Goal: Navigation & Orientation: Find specific page/section

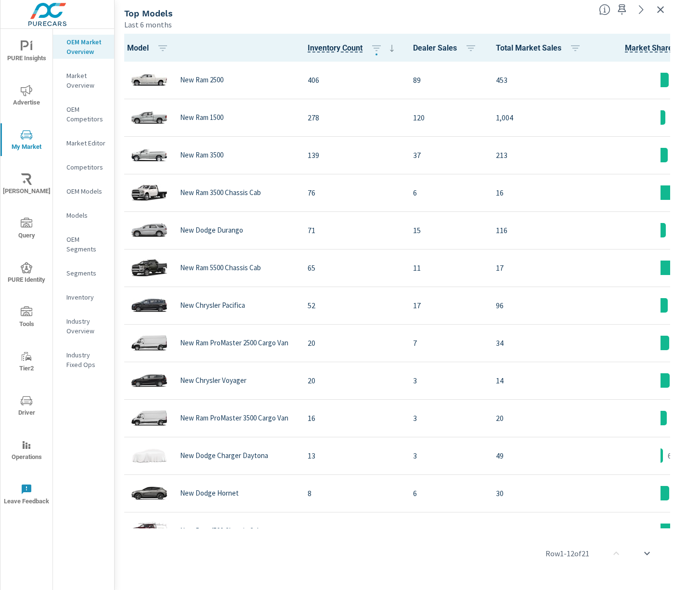
click at [667, 584] on div "Model Inventory Count Dealer Sales Total Market Sales Market Share Market Rank …" at bounding box center [394, 310] width 552 height 552
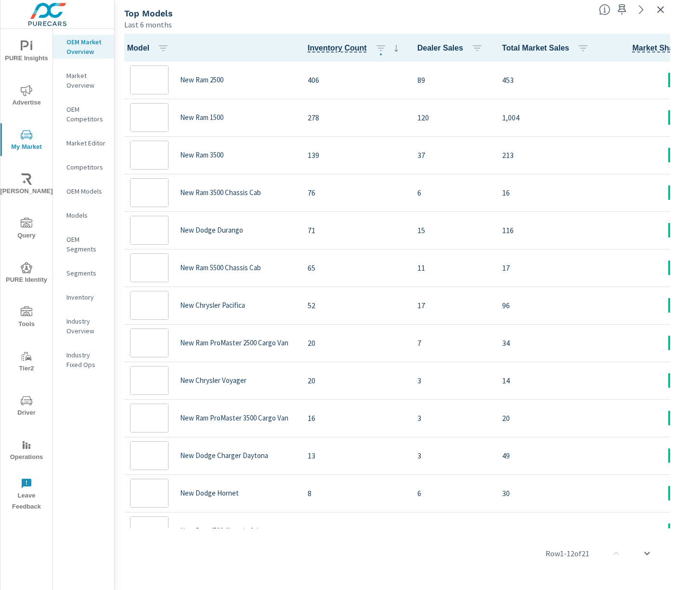
scroll to position [0, 0]
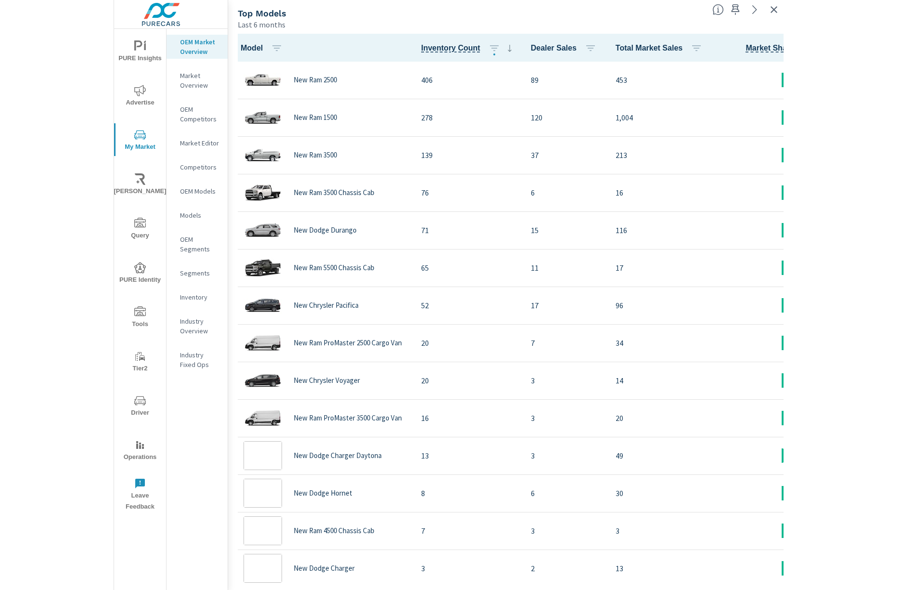
scroll to position [0, 0]
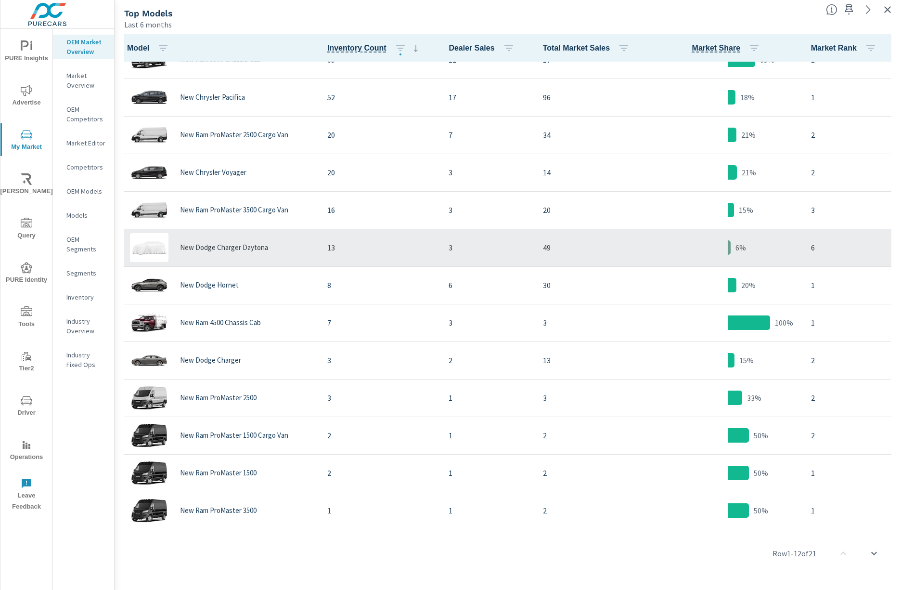
scroll to position [324, 0]
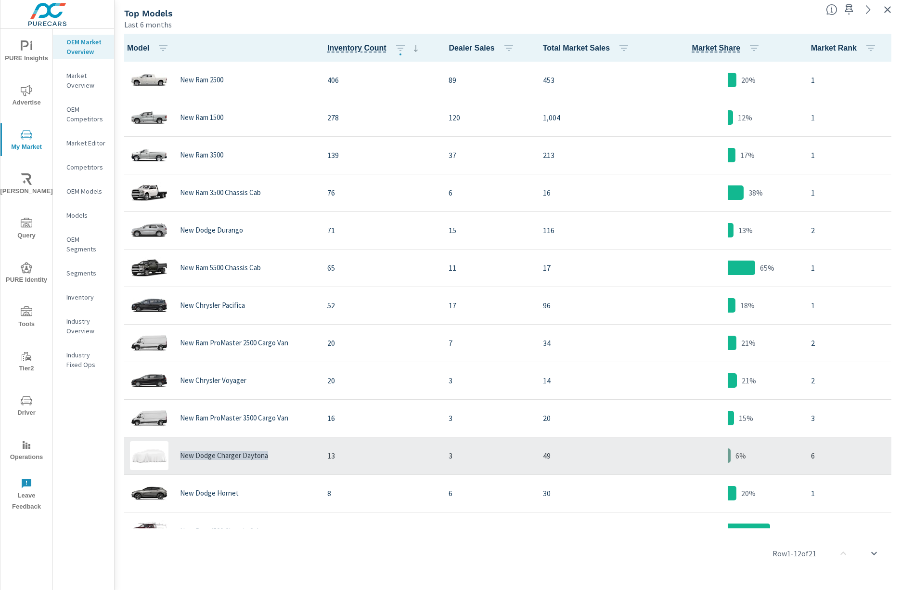
copy p "New Dodge Charger Daytona"
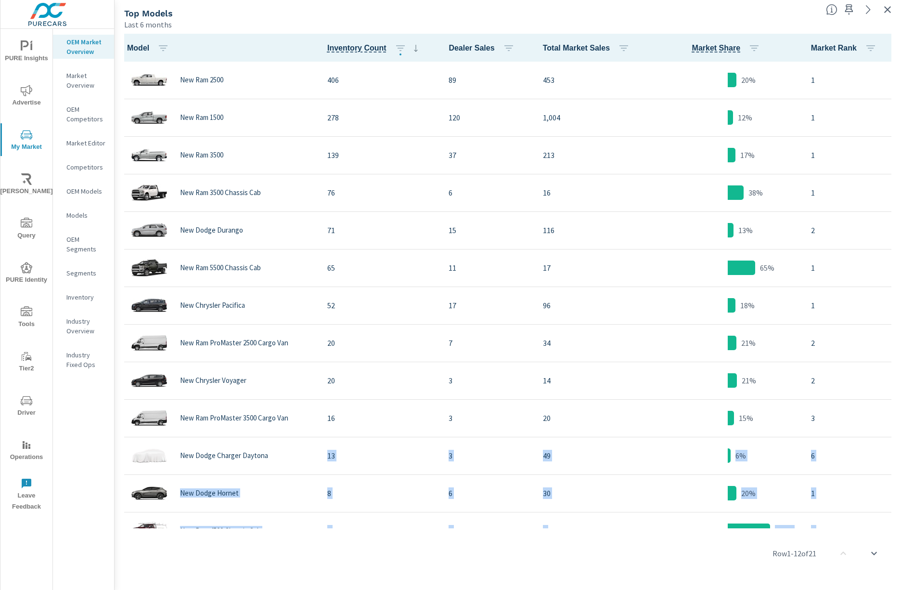
drag, startPoint x: 280, startPoint y: 457, endPoint x: 1081, endPoint y: 455, distance: 801.6
click at [901, 455] on html "PURE Insights Advertise My Market Riley AI Query PURE Identity Tools Tier2 Driv…" at bounding box center [450, 295] width 901 height 590
click at [743, 572] on div "Row 1 - 12 of 21" at bounding box center [507, 553] width 779 height 58
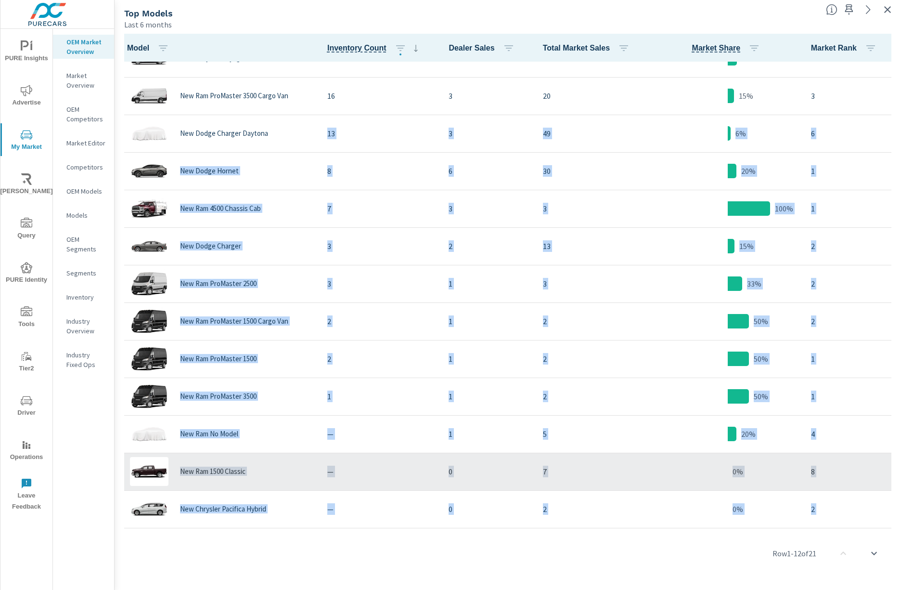
scroll to position [324, 0]
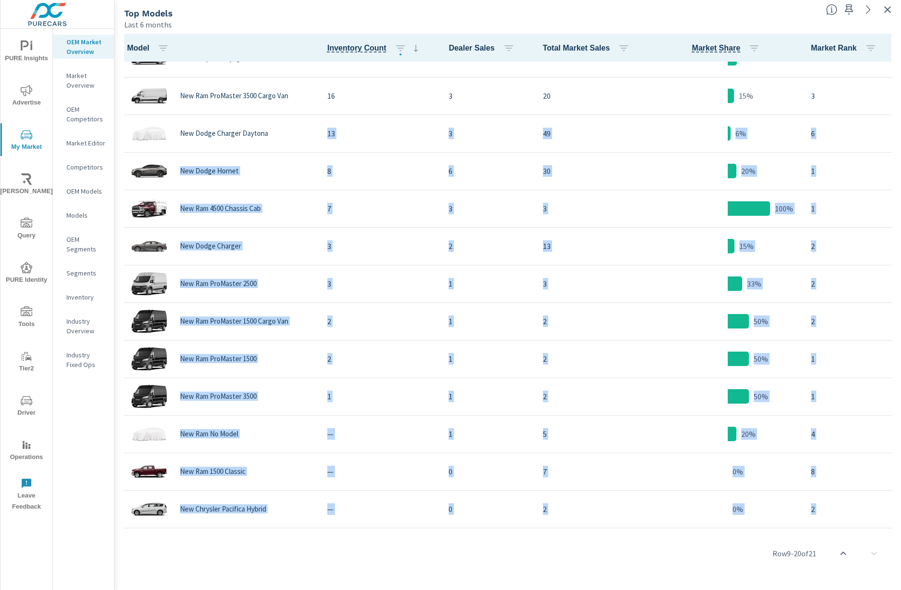
click at [898, 375] on div "Model Inventory Count Dealer Sales Total Market Sales Market Share Market Rank …" at bounding box center [508, 310] width 787 height 560
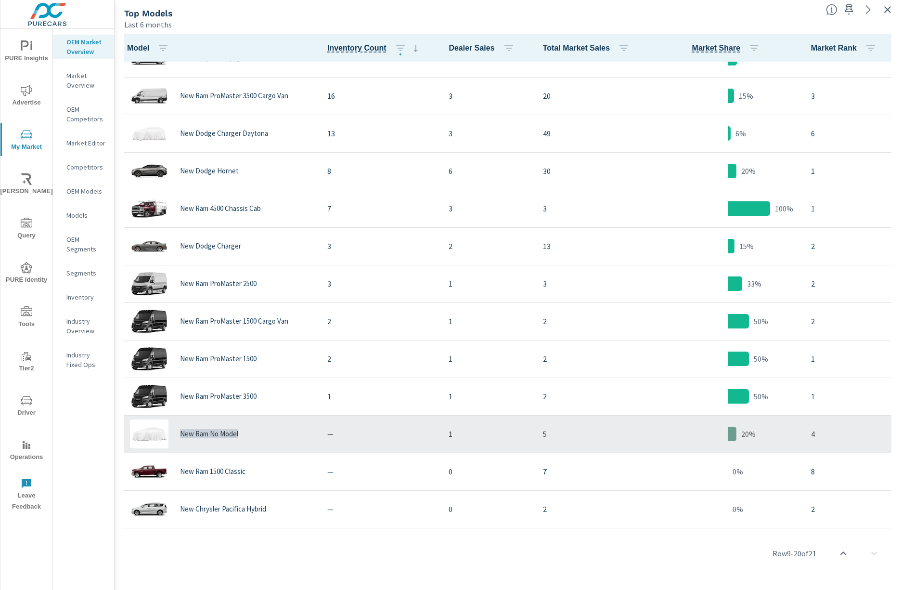
copy p "New Ram No Model"
drag, startPoint x: 253, startPoint y: 432, endPoint x: 354, endPoint y: 438, distance: 101.8
click at [354, 438] on tr "New Ram No Model — 1 5 20% 4" at bounding box center [507, 434] width 779 height 38
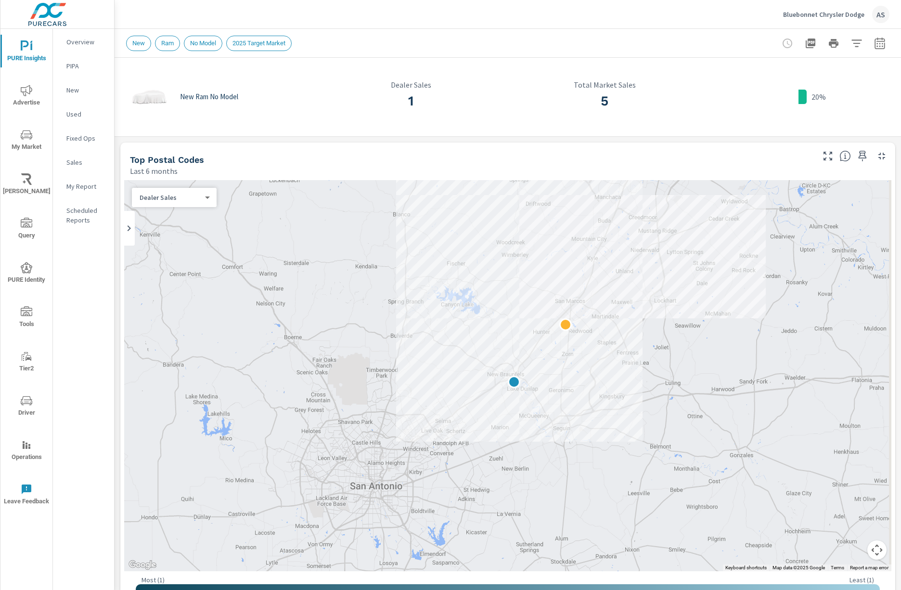
click at [24, 47] on icon "nav menu" at bounding box center [27, 46] width 12 height 12
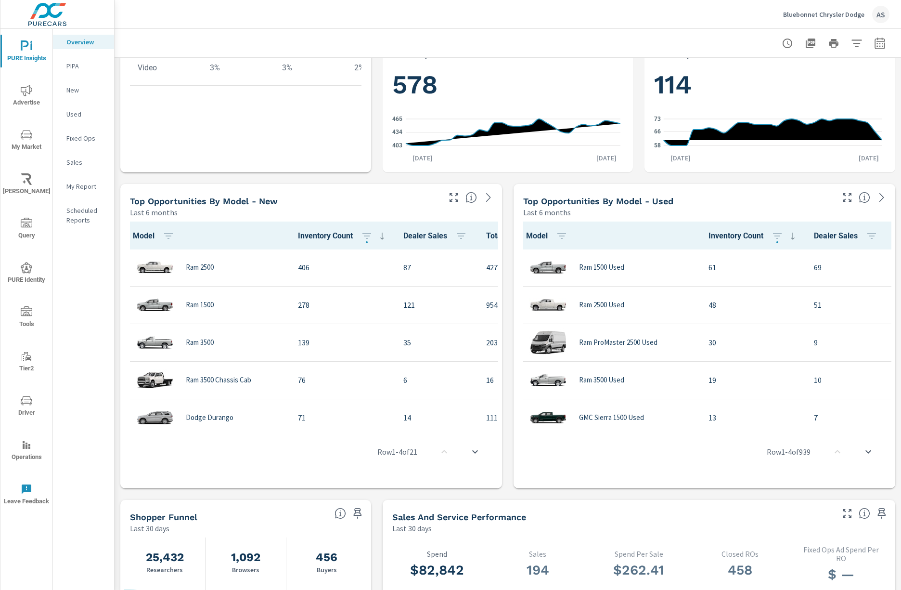
scroll to position [513, 0]
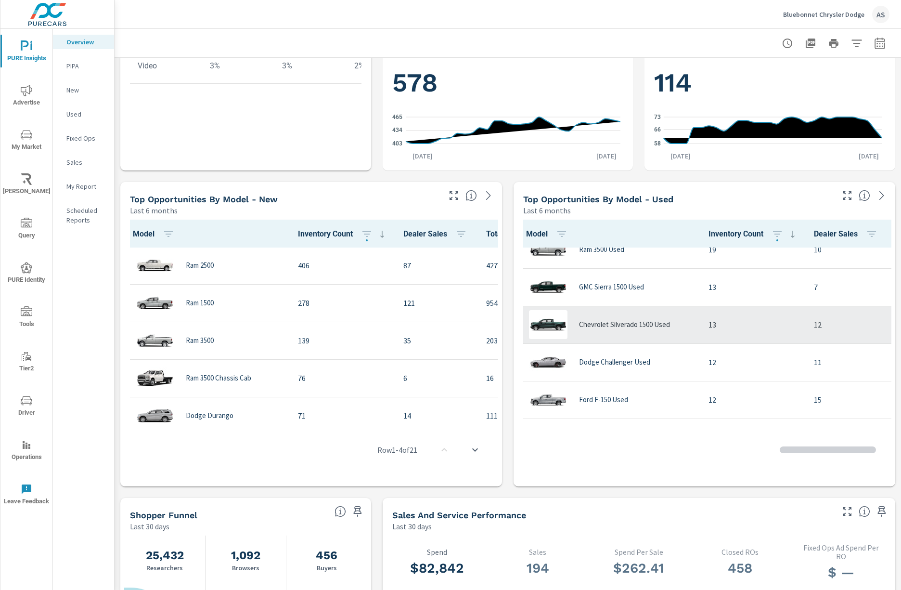
scroll to position [145, 0]
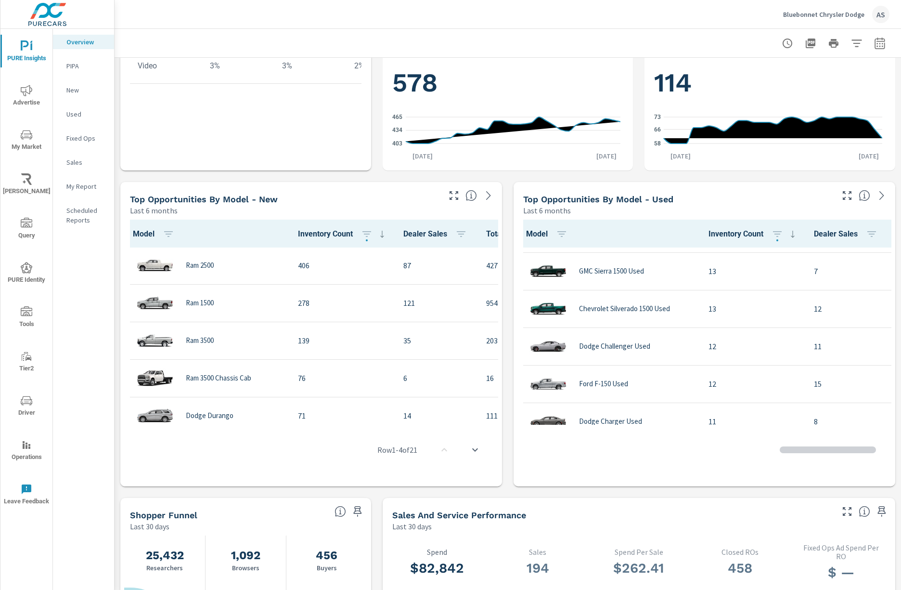
scroll to position [257, 0]
click at [843, 194] on icon "button" at bounding box center [847, 195] width 9 height 9
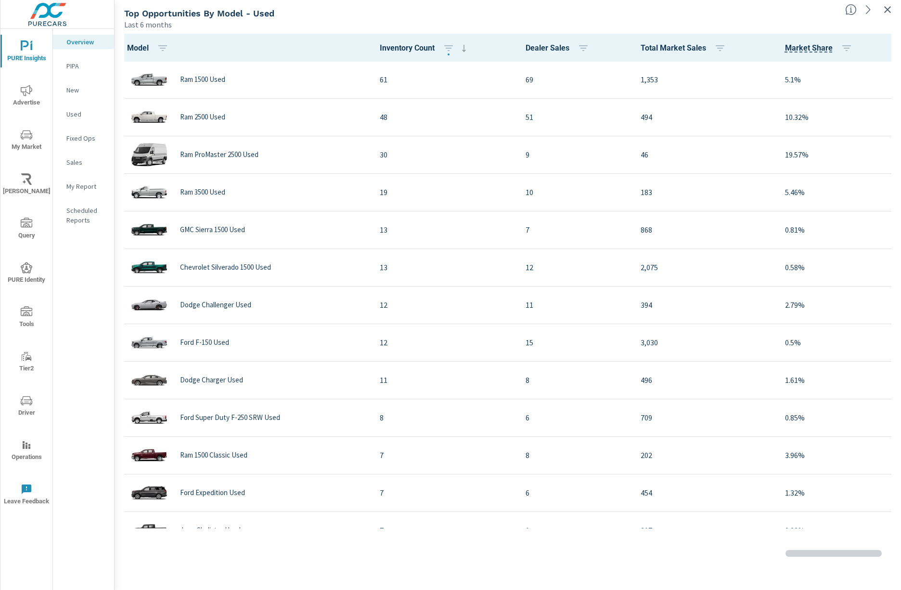
scroll to position [65, 0]
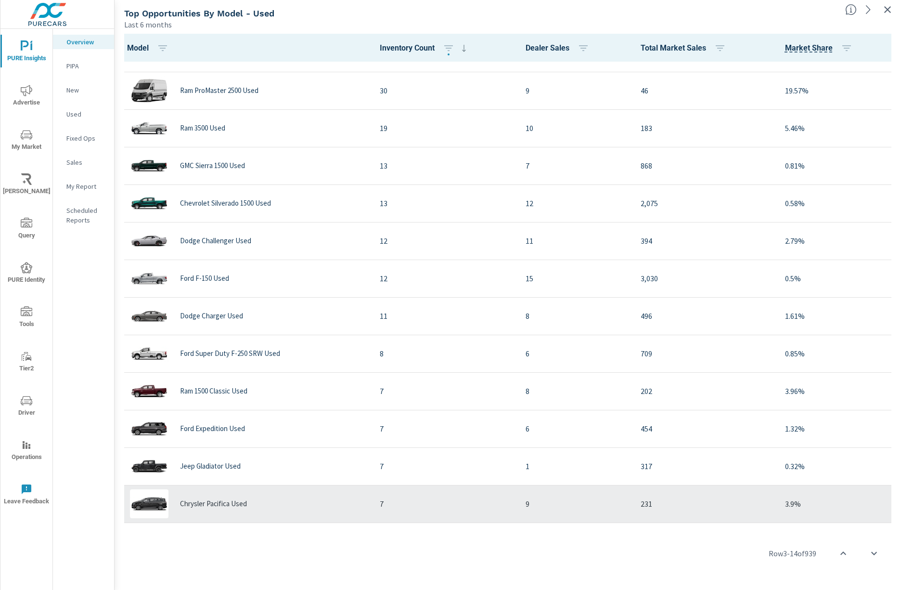
scroll to position [129, 0]
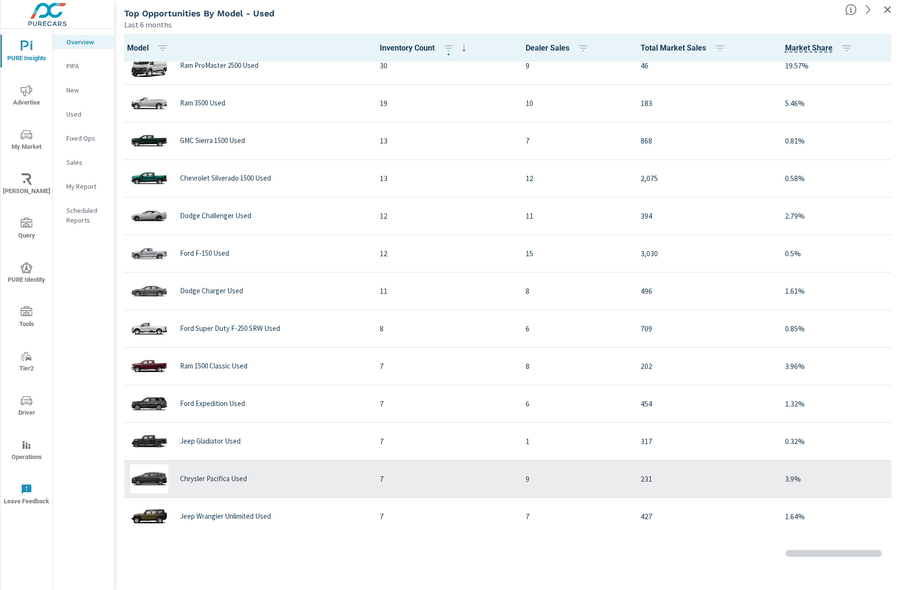
scroll to position [128, 0]
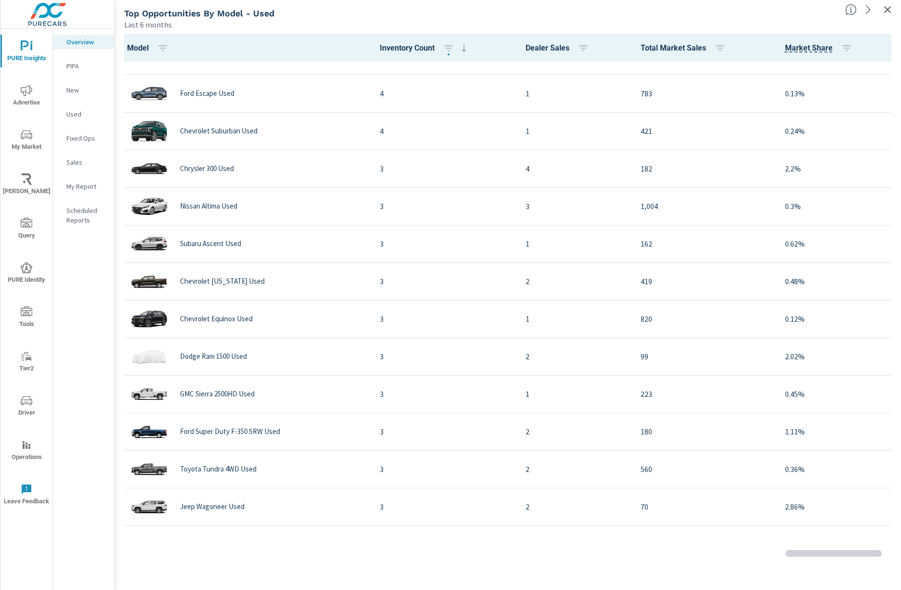
scroll to position [898, 0]
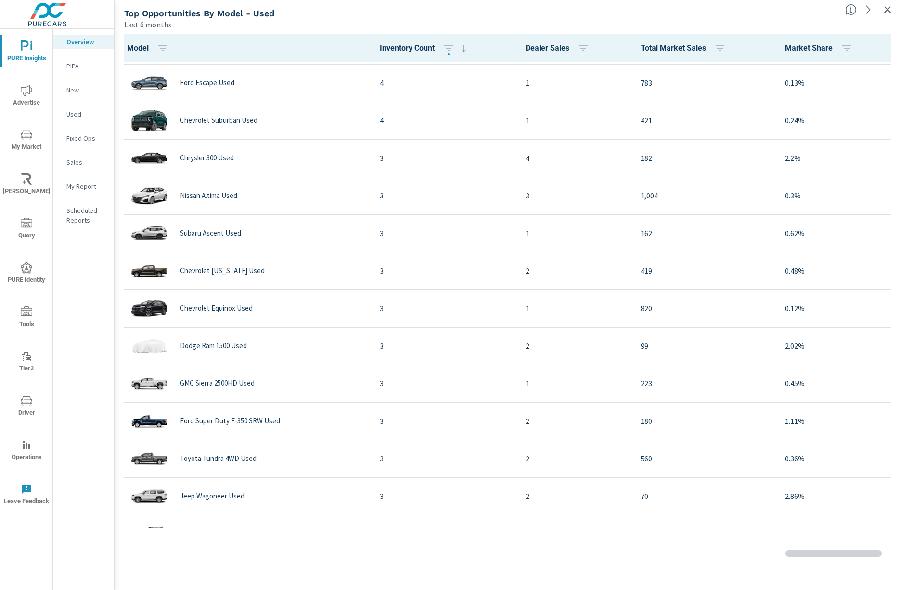
scroll to position [963, 0]
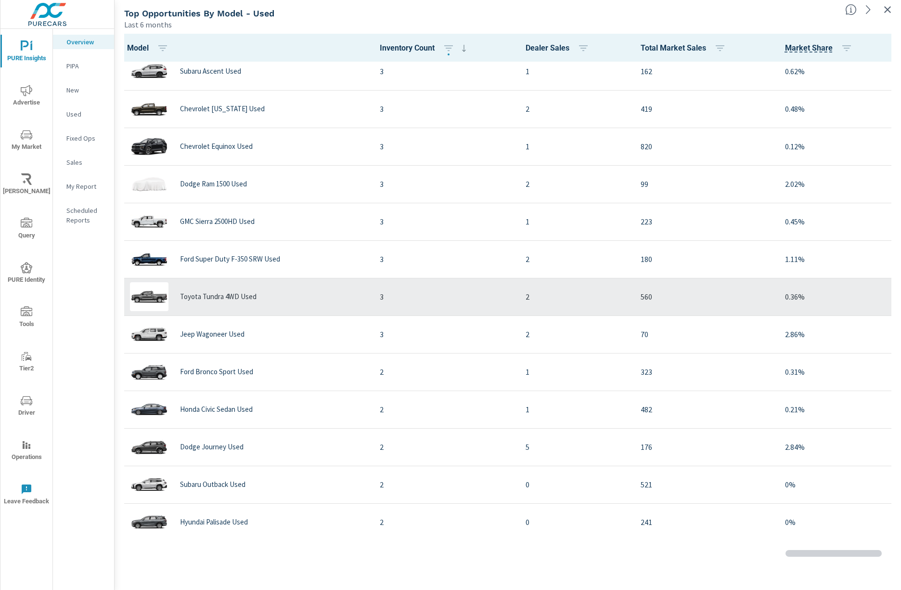
scroll to position [1091, 0]
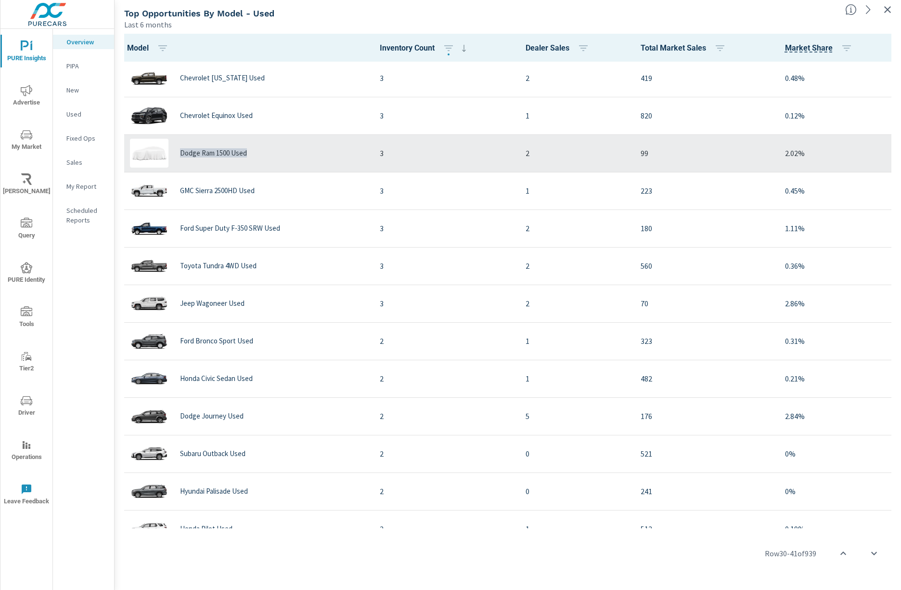
copy p "Dodge Ram 1500 Used"
drag, startPoint x: 272, startPoint y: 157, endPoint x: 875, endPoint y: 151, distance: 603.3
click at [875, 151] on tr "Dodge Ram 1500 Used 3 2 99 2.02%" at bounding box center [507, 153] width 779 height 38
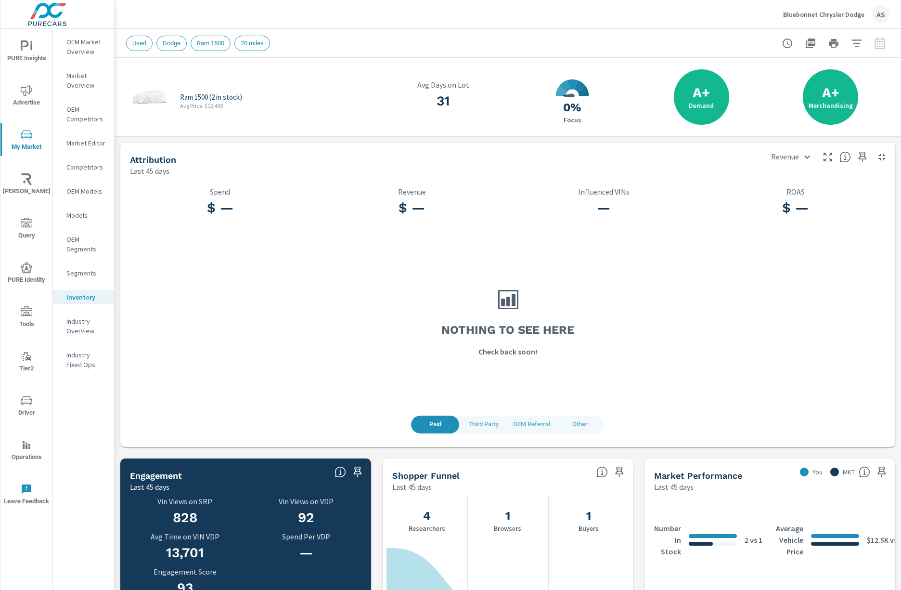
click at [44, 58] on span "PURE Insights" at bounding box center [26, 52] width 46 height 24
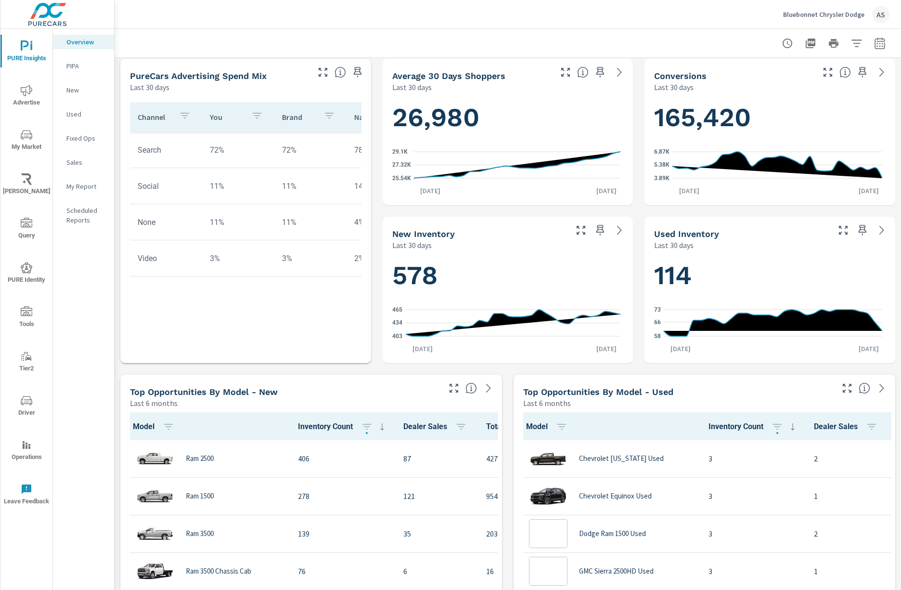
scroll to position [0, 0]
click at [842, 387] on icon "button" at bounding box center [848, 388] width 12 height 12
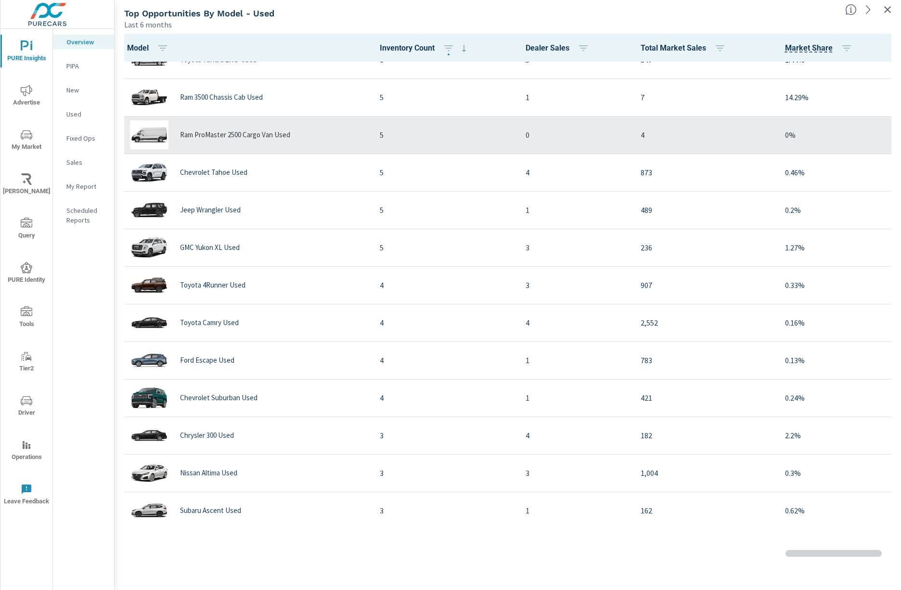
scroll to position [642, 0]
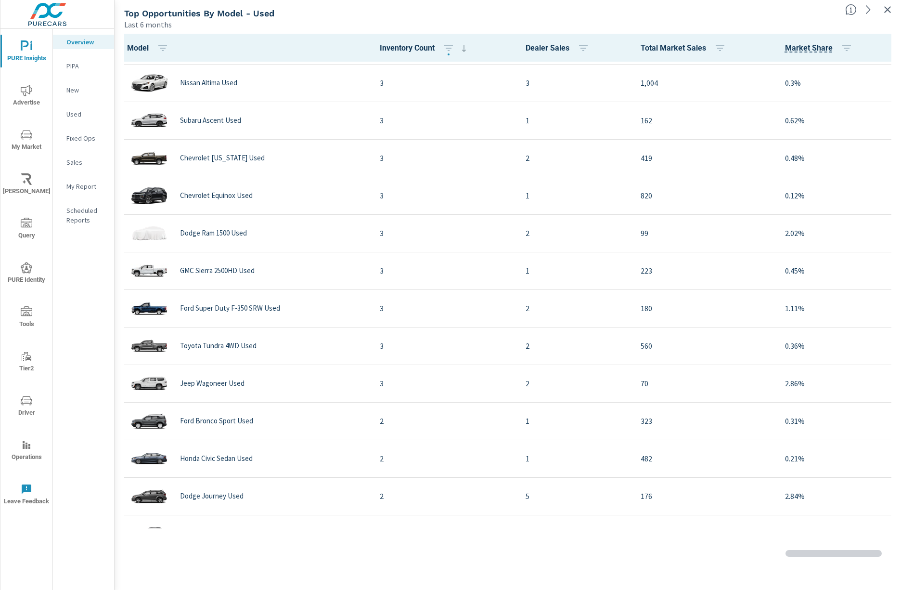
scroll to position [1027, 0]
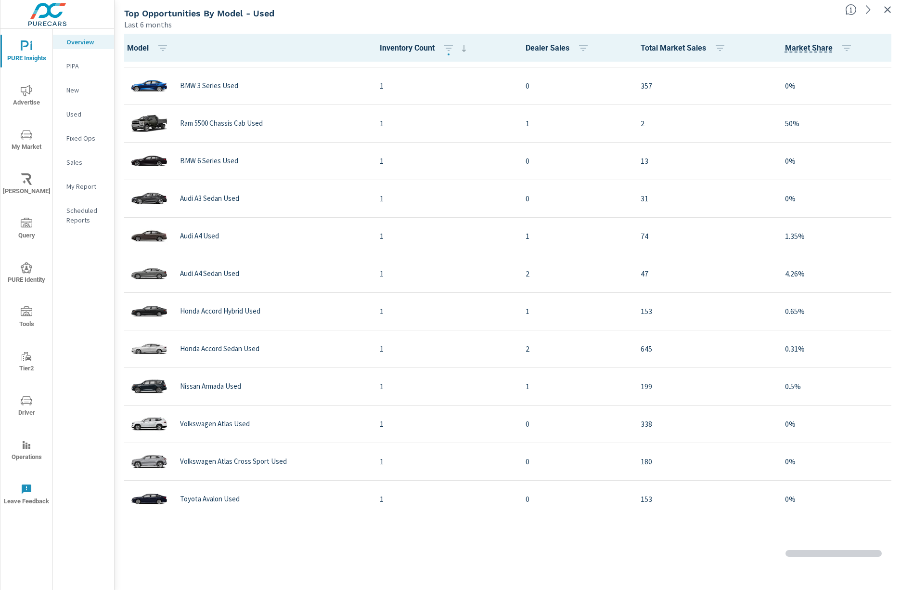
scroll to position [1733, 0]
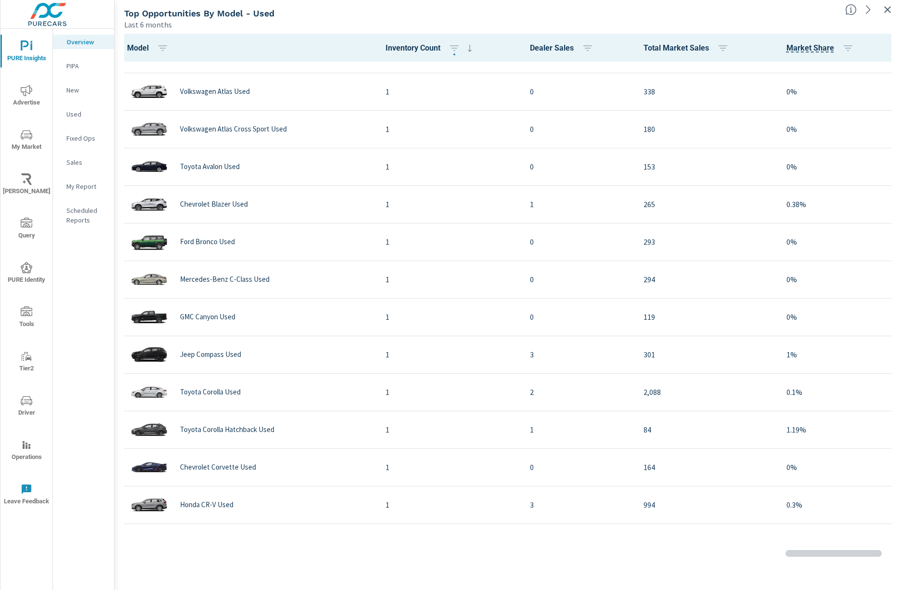
scroll to position [2118, 0]
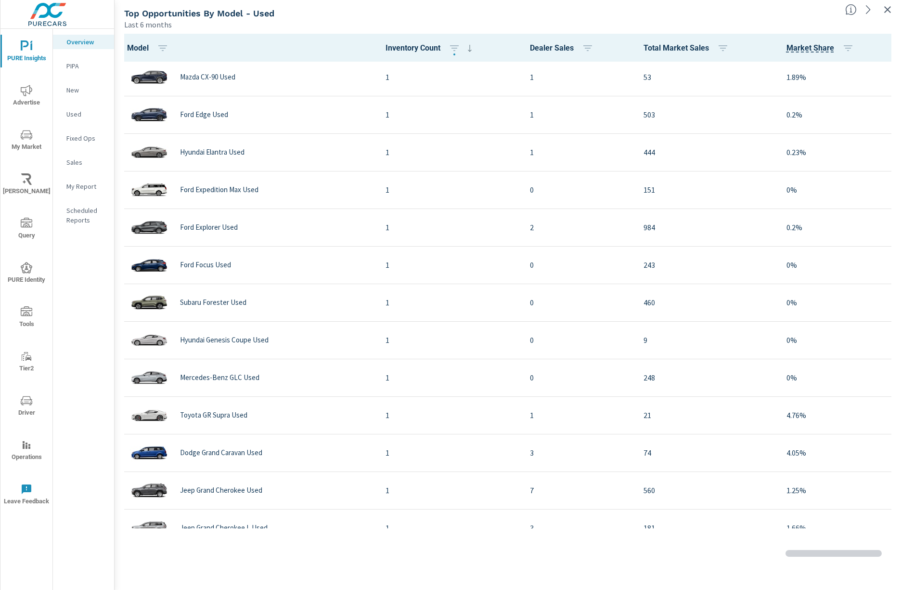
scroll to position [2824, 0]
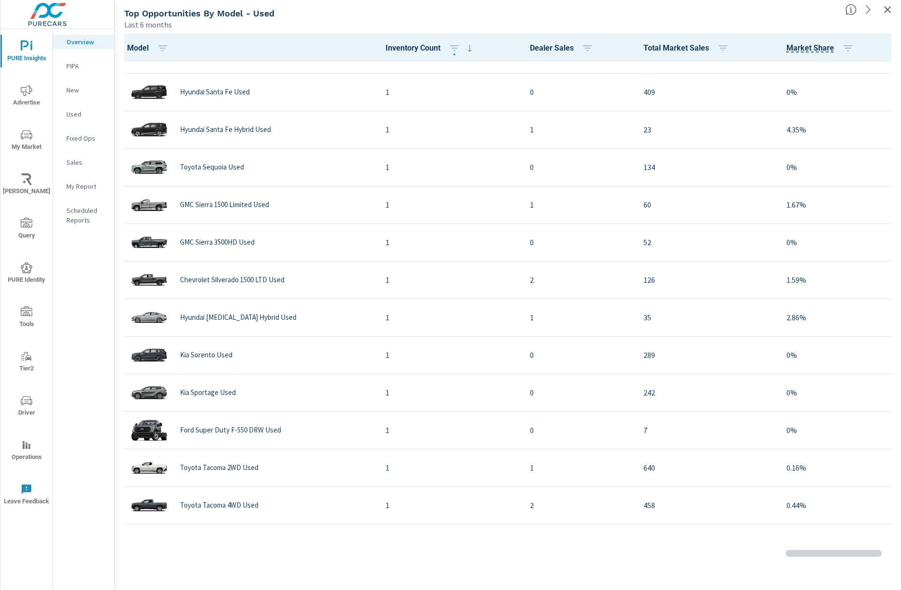
scroll to position [2793, 0]
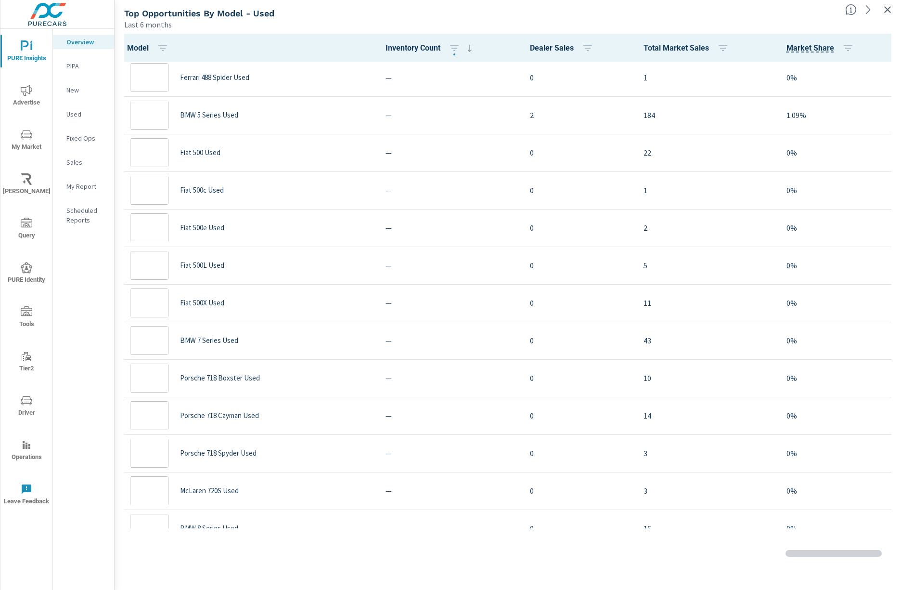
scroll to position [2406, 0]
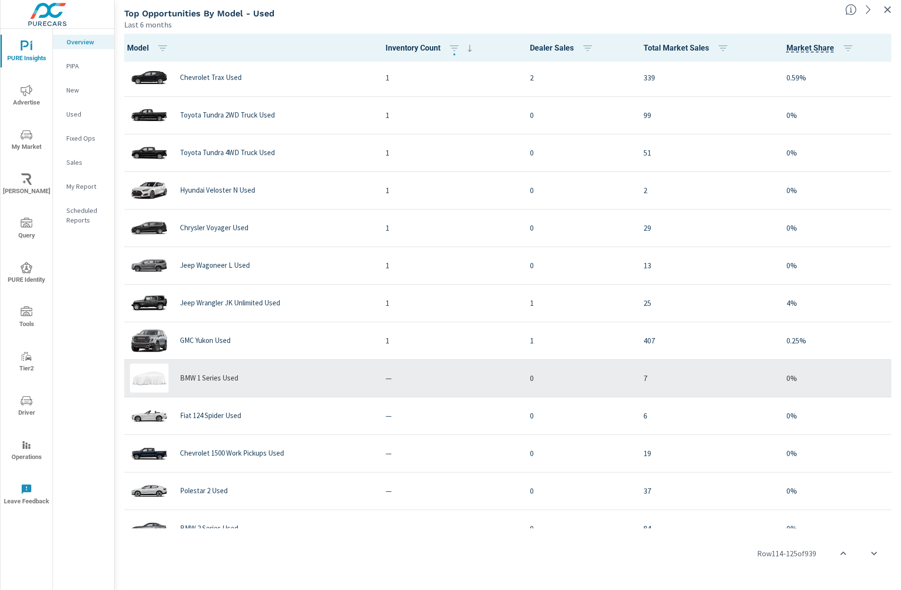
scroll to position [1880, 0]
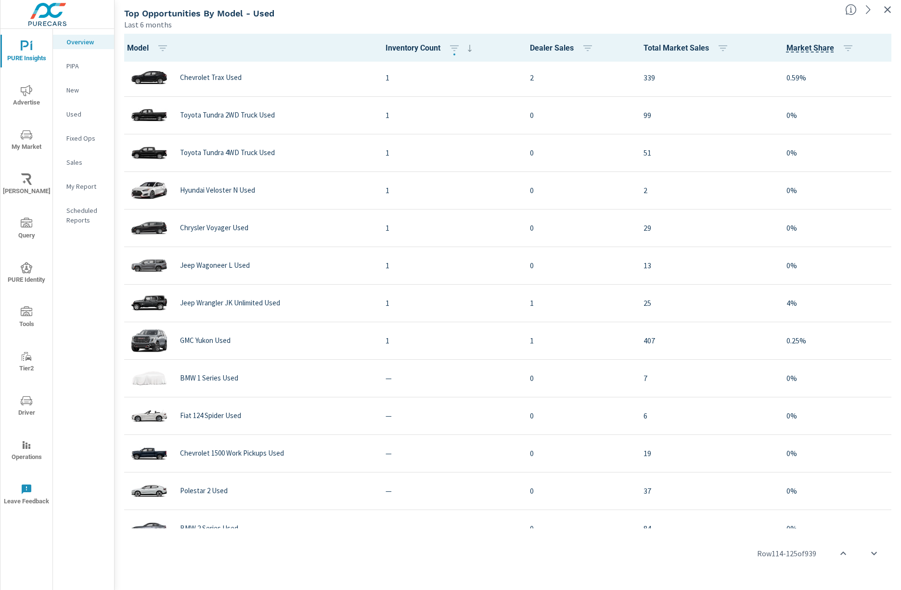
drag, startPoint x: 243, startPoint y: 388, endPoint x: 112, endPoint y: 405, distance: 132.1
click at [112, 405] on div "Overview PIPA New Used Fixed Ops Sales My Report Scheduled Reports" at bounding box center [83, 309] width 61 height 561
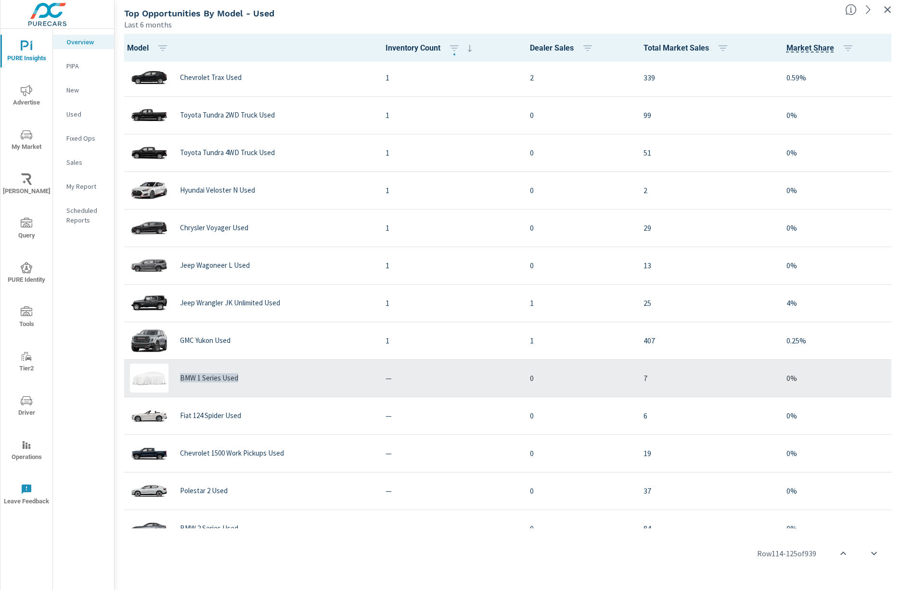
copy p "BMW 1 Series Used"
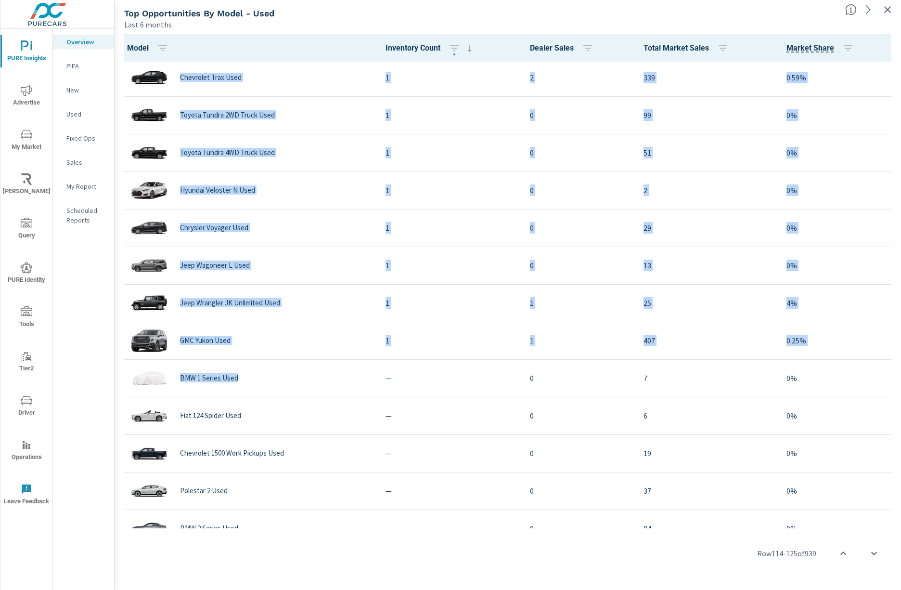
drag, startPoint x: 255, startPoint y: 393, endPoint x: 106, endPoint y: 390, distance: 149.3
click at [106, 390] on div "PURE Insights Advertise My Market Riley AI Query PURE Identity Tools Tier2 Driv…" at bounding box center [450, 295] width 901 height 590
click at [119, 393] on tbody "Toyota Corolla Used 1 2 2,088 0.1% Toyota Corolla Hatchback Used 1 1 84 1.19% C…" at bounding box center [507, 285] width 779 height 4206
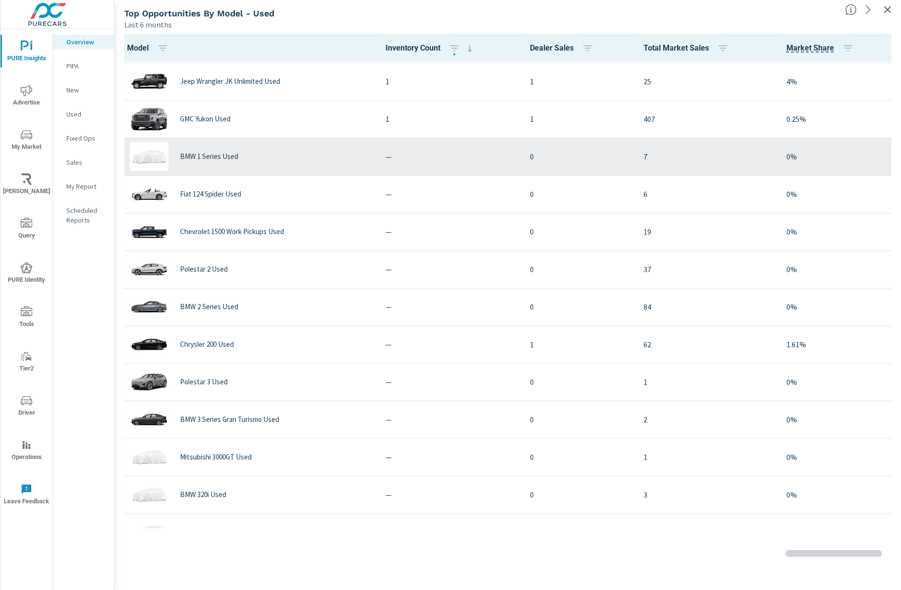
scroll to position [2201, 0]
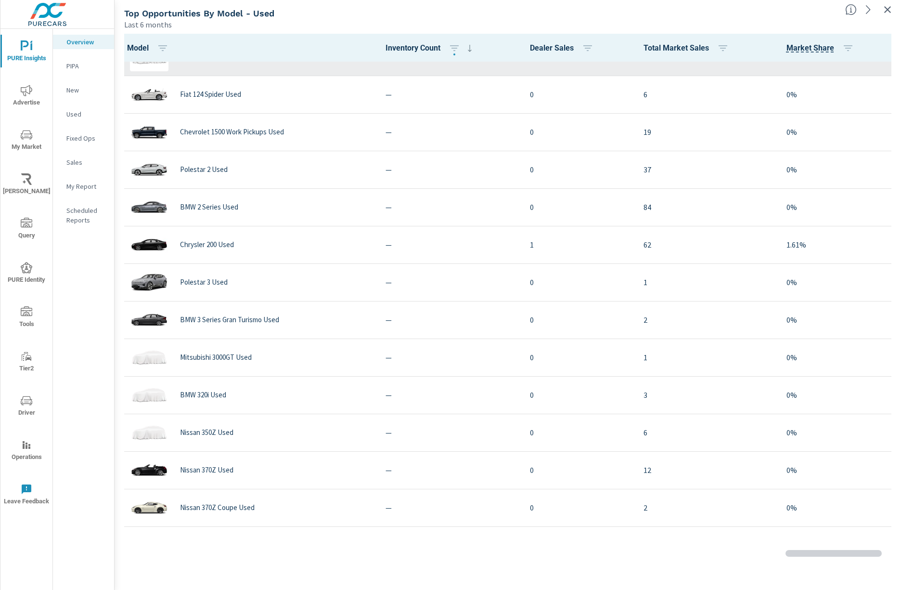
scroll to position [2458, 0]
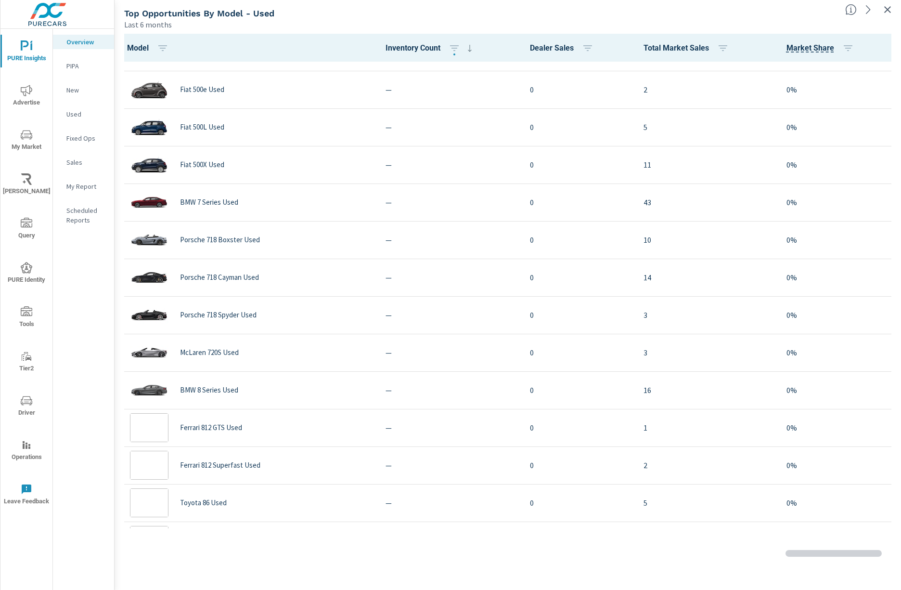
scroll to position [1868, 0]
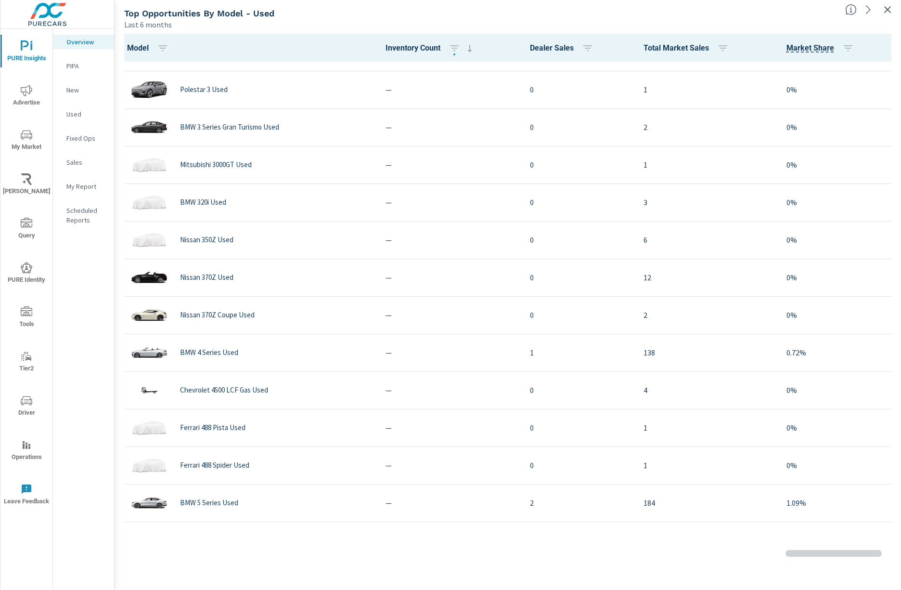
scroll to position [2061, 0]
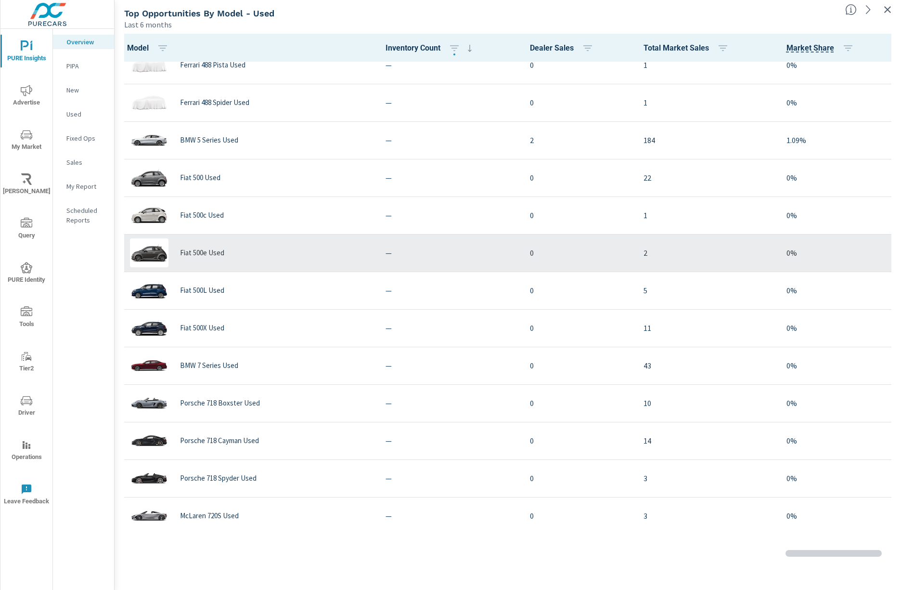
scroll to position [2381, 0]
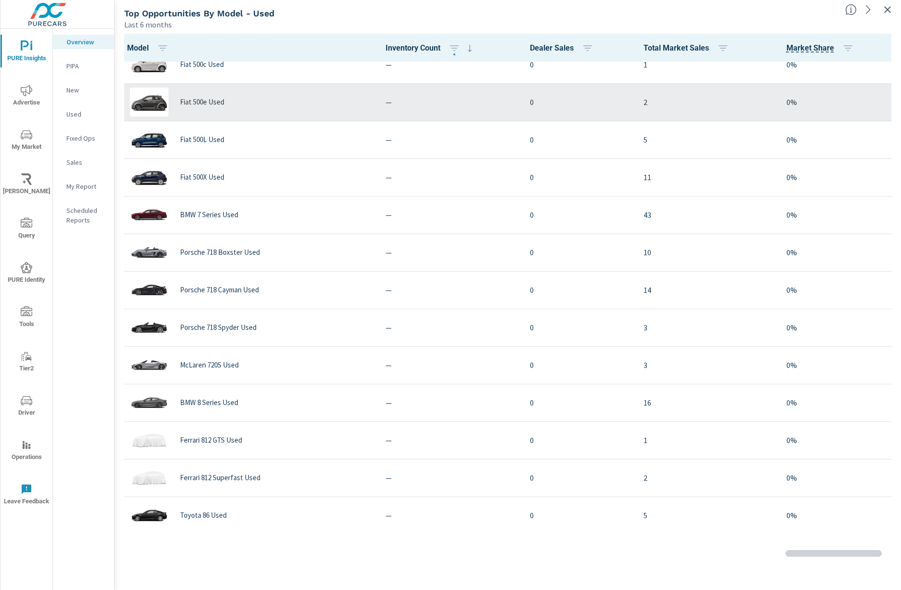
scroll to position [2446, 0]
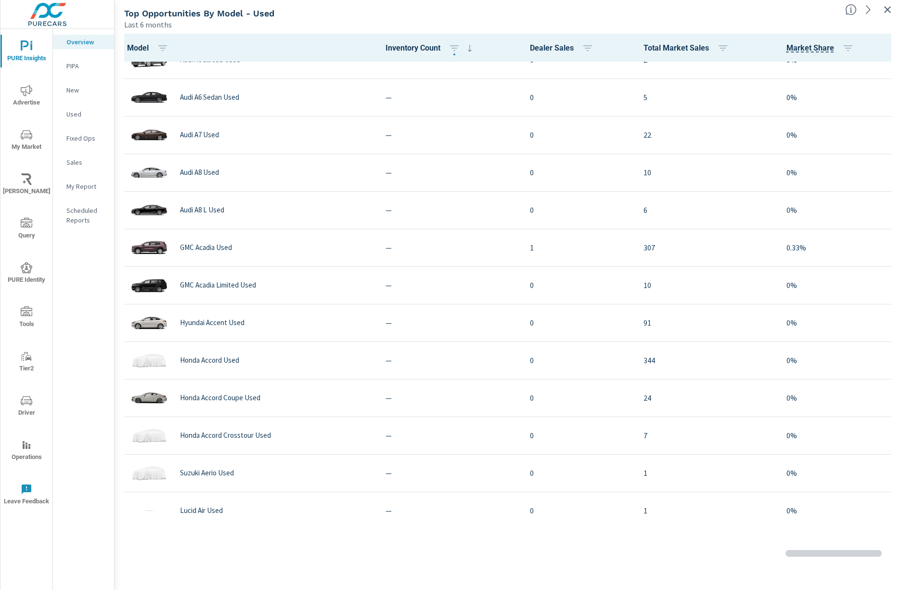
scroll to position [2868, 0]
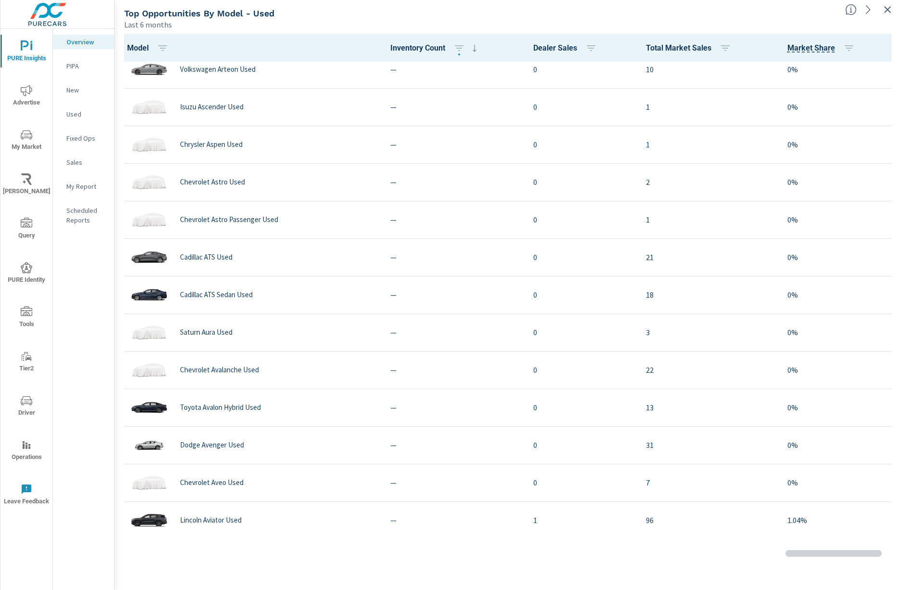
scroll to position [2399, 0]
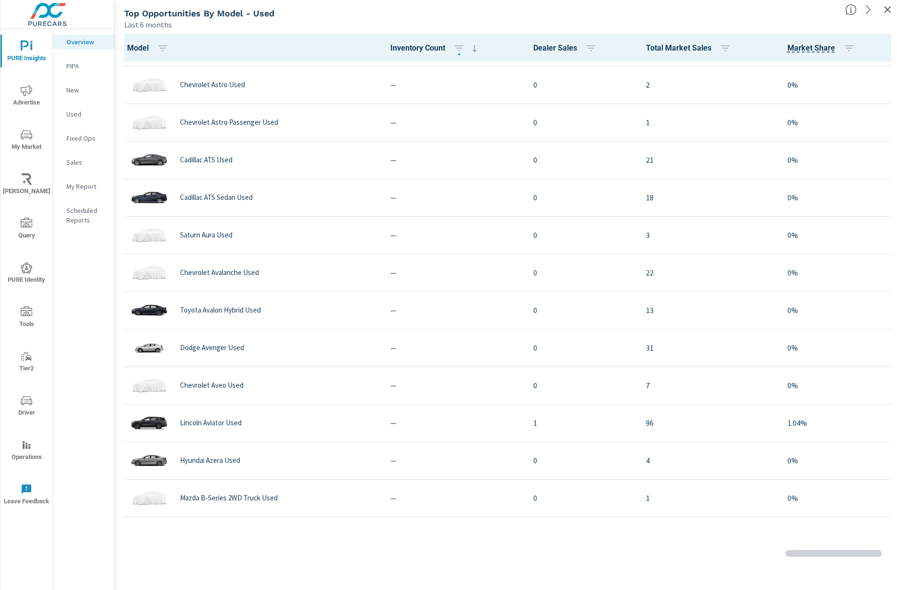
scroll to position [2656, 0]
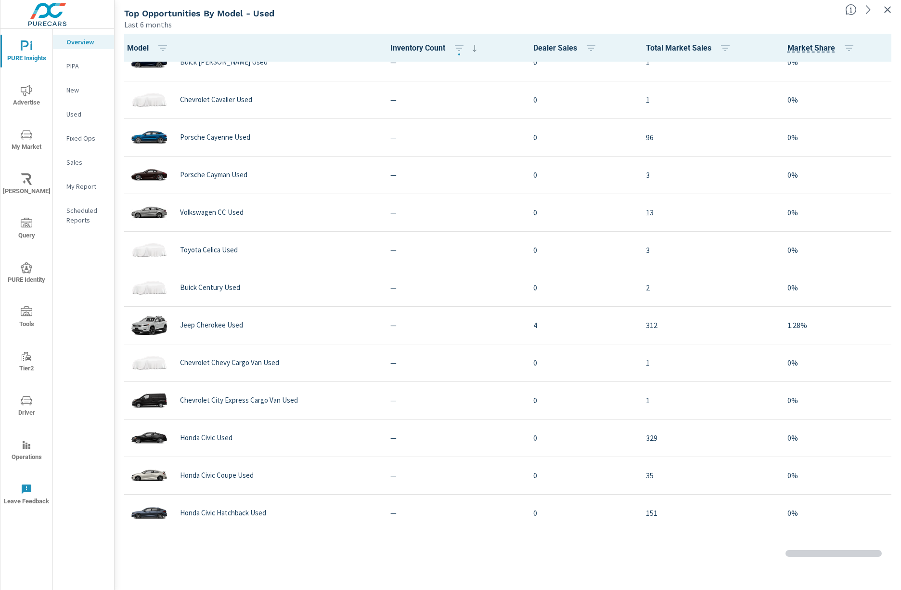
scroll to position [3536, 0]
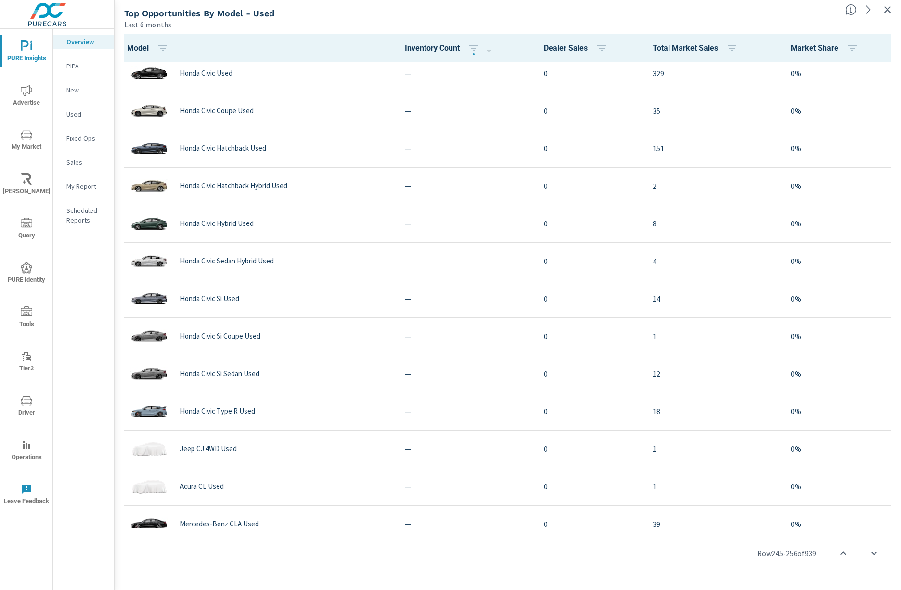
scroll to position [1884, 0]
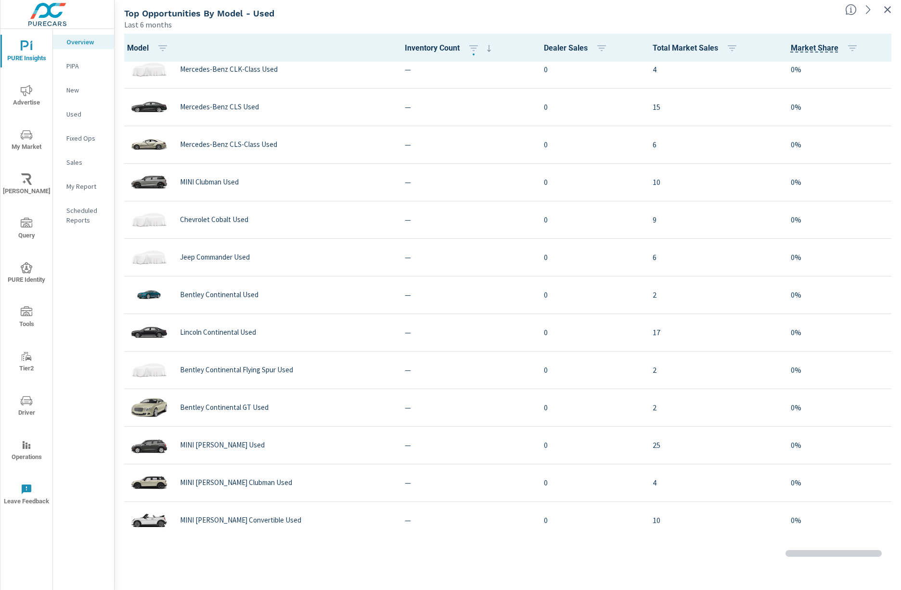
scroll to position [2912, 0]
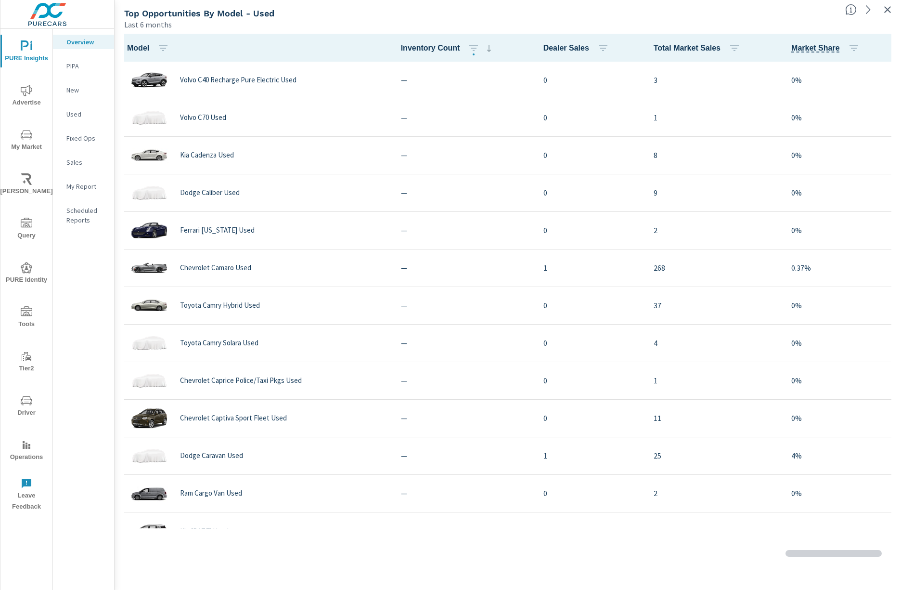
scroll to position [1878, 0]
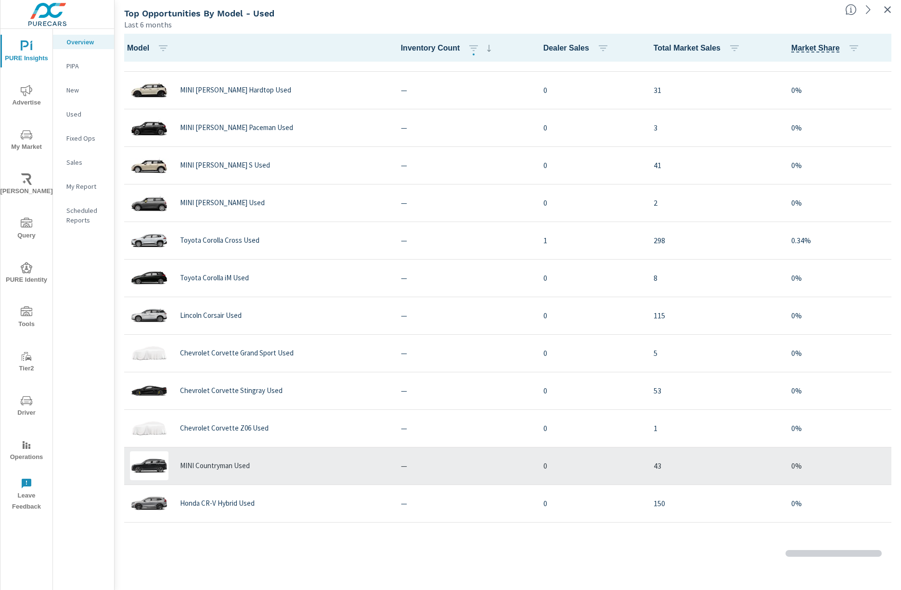
scroll to position [2071, 0]
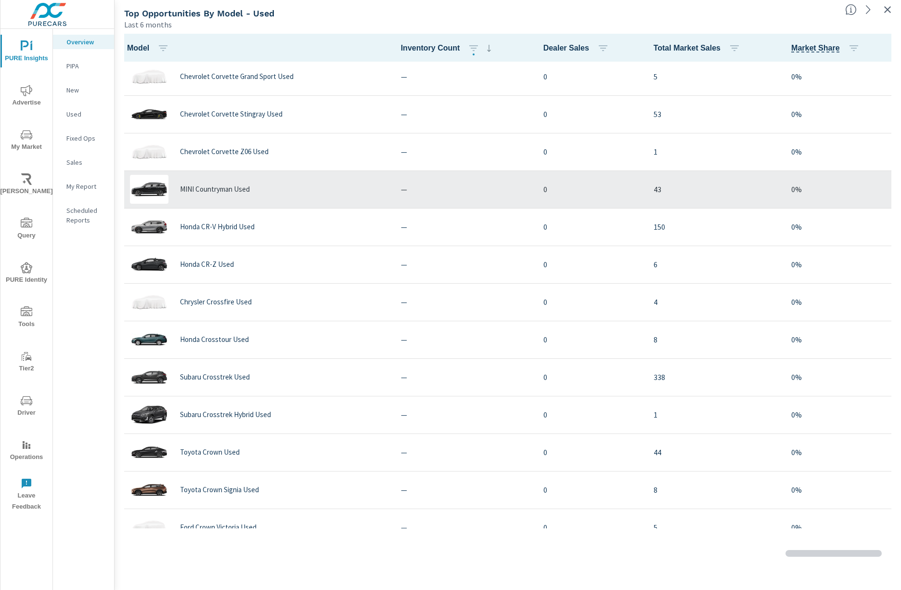
scroll to position [2397, 0]
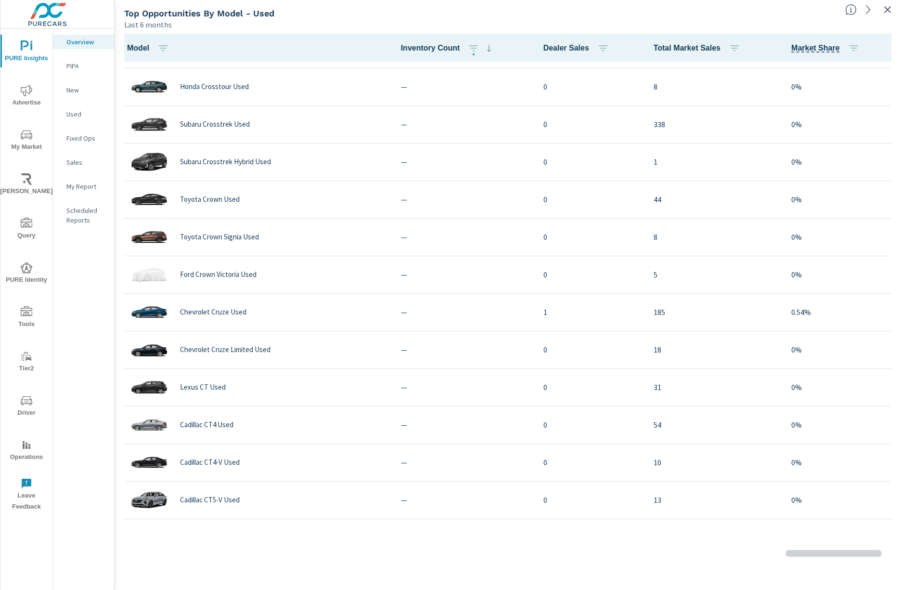
scroll to position [2654, 0]
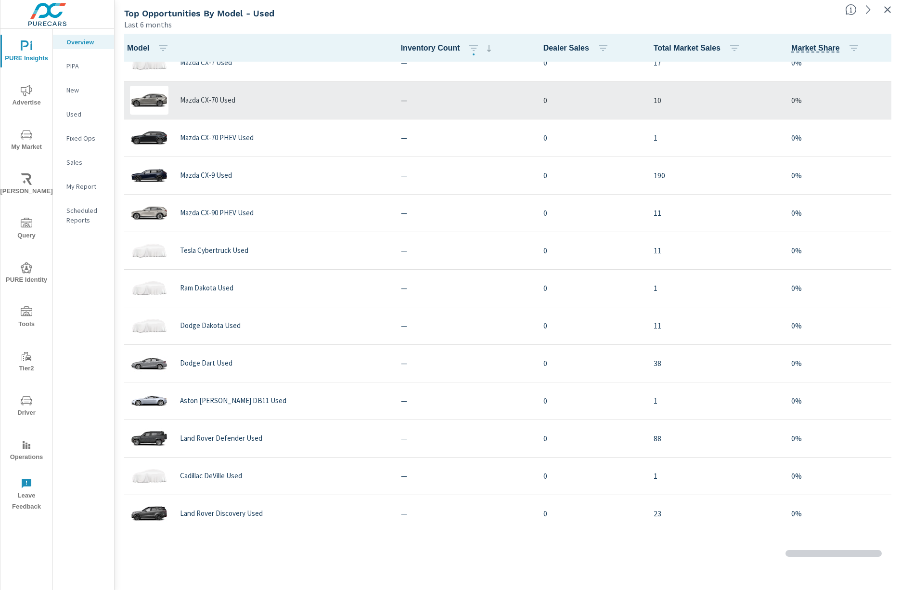
scroll to position [2571, 0]
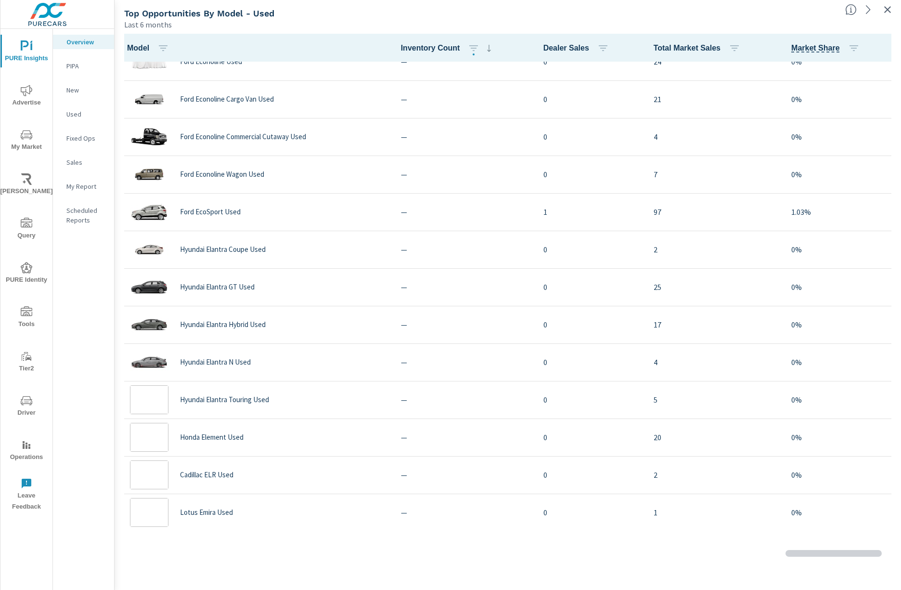
scroll to position [3406, 0]
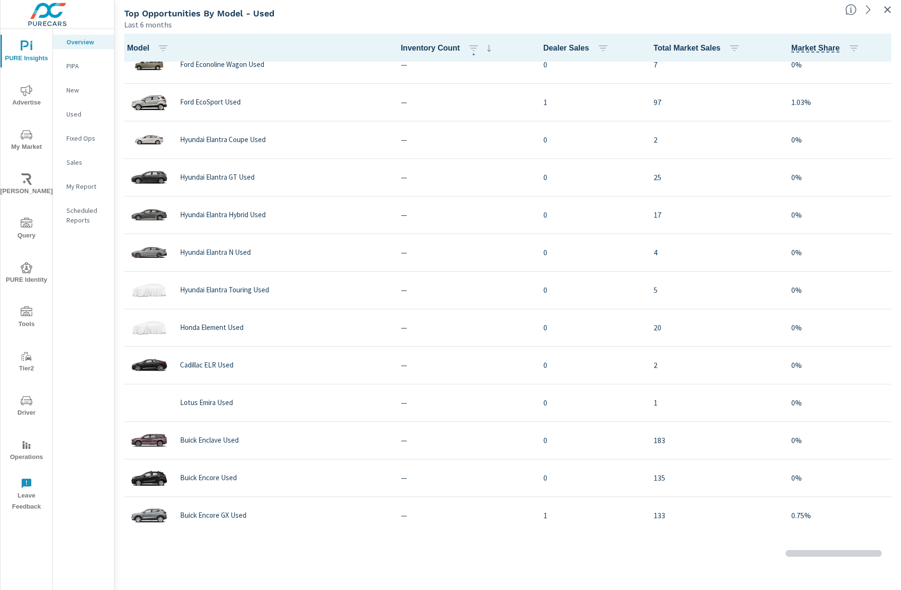
scroll to position [3534, 0]
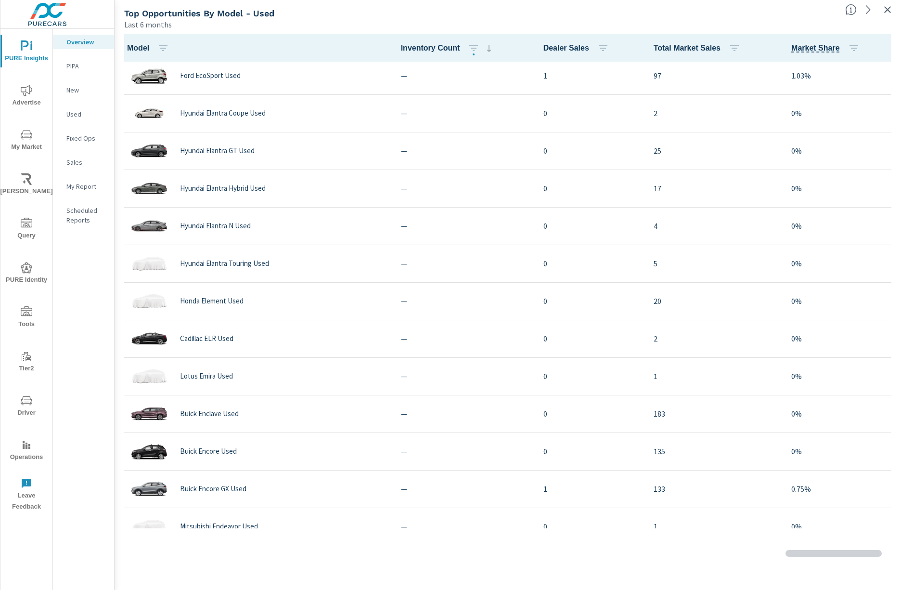
scroll to position [3727, 0]
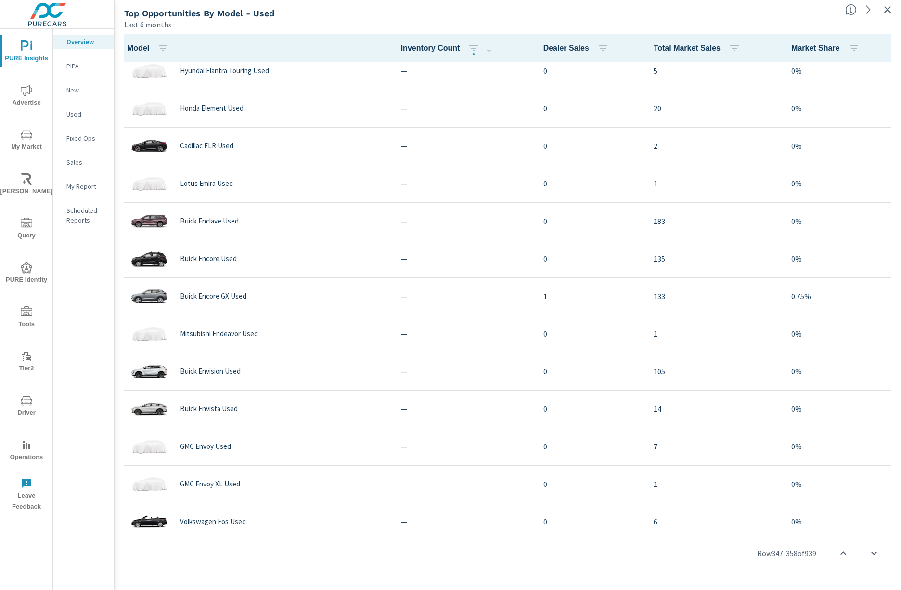
scroll to position [3756, 0]
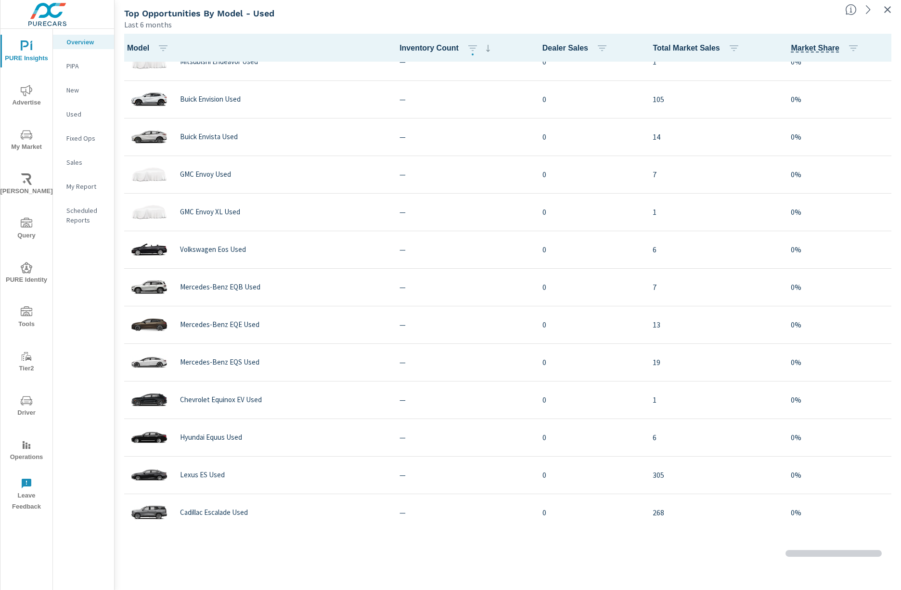
scroll to position [2327, 0]
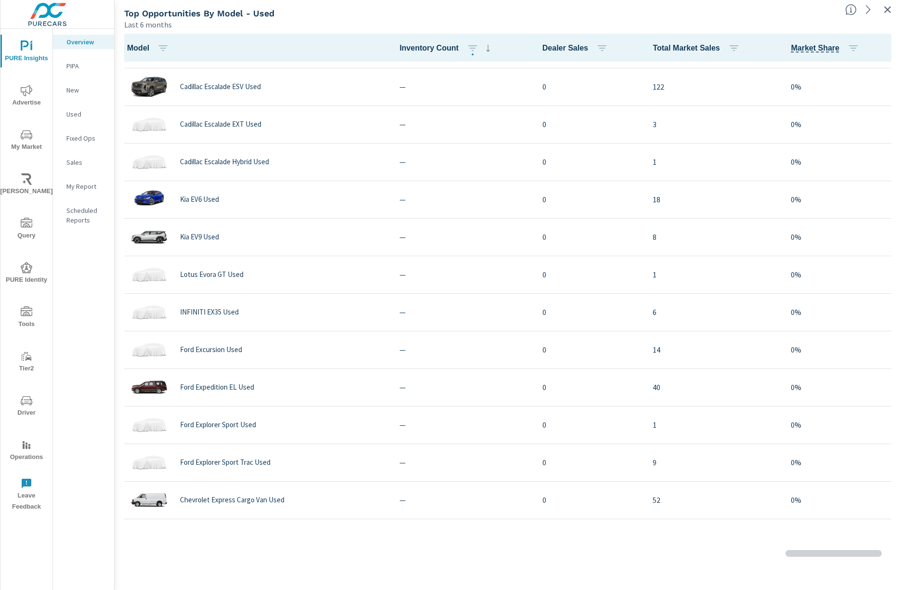
scroll to position [2648, 0]
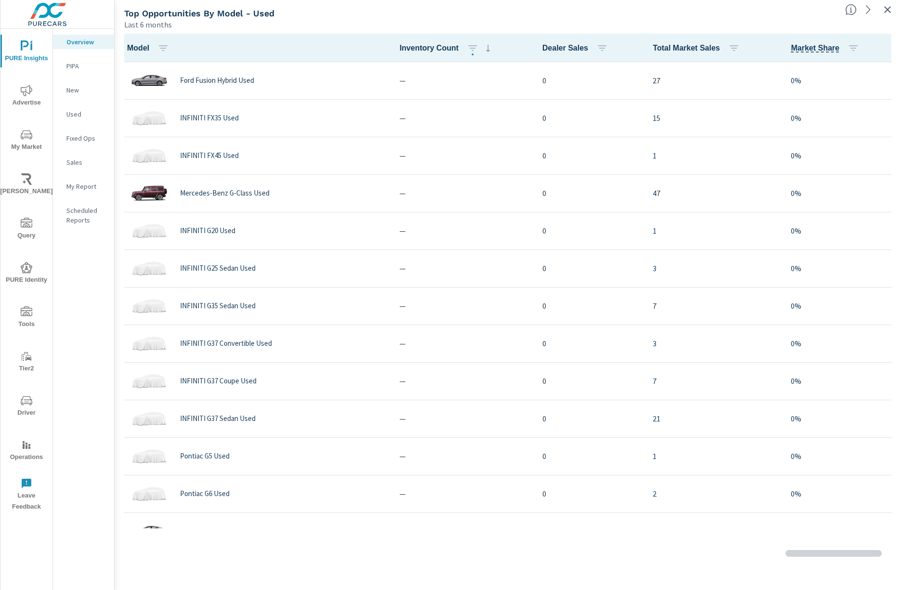
scroll to position [3756, 0]
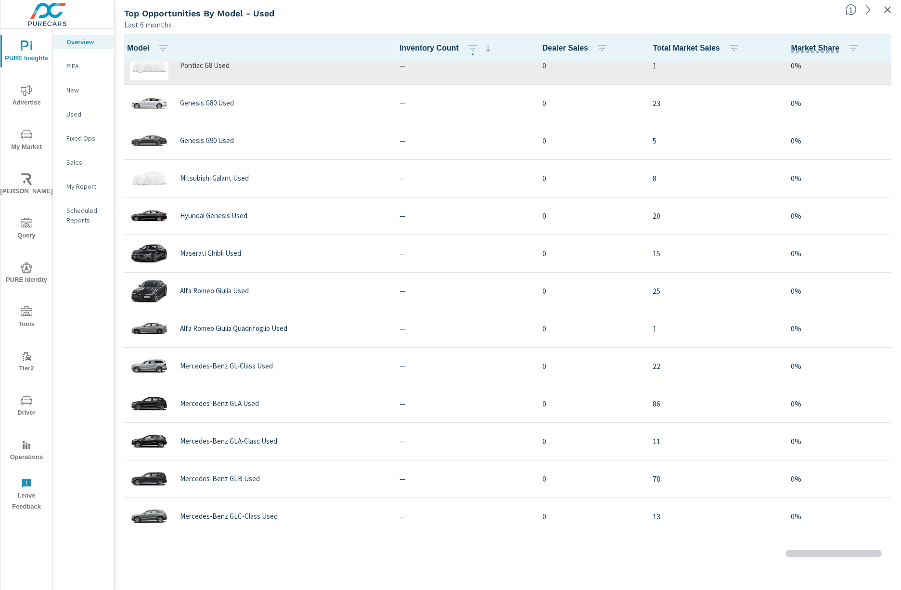
scroll to position [2199, 0]
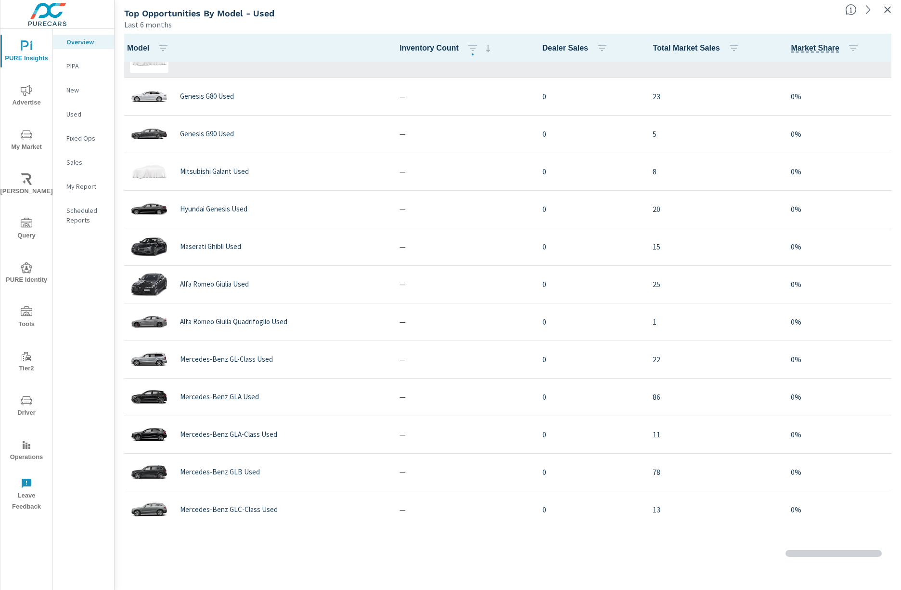
scroll to position [2584, 0]
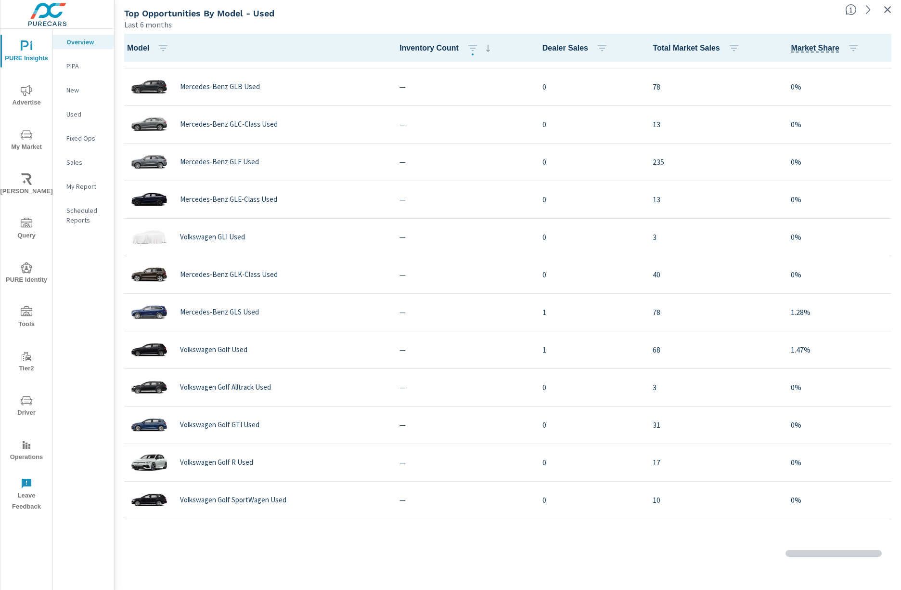
scroll to position [3226, 0]
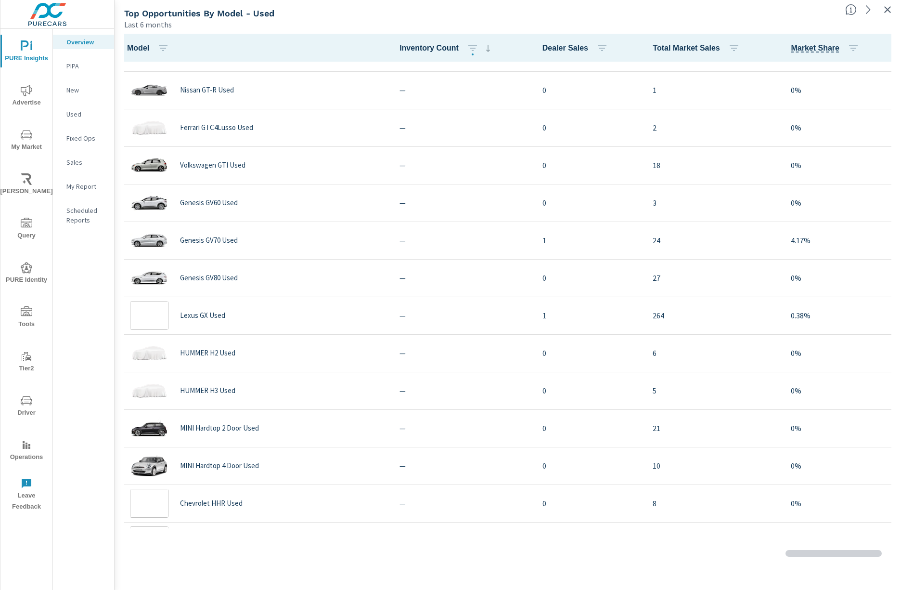
scroll to position [3611, 0]
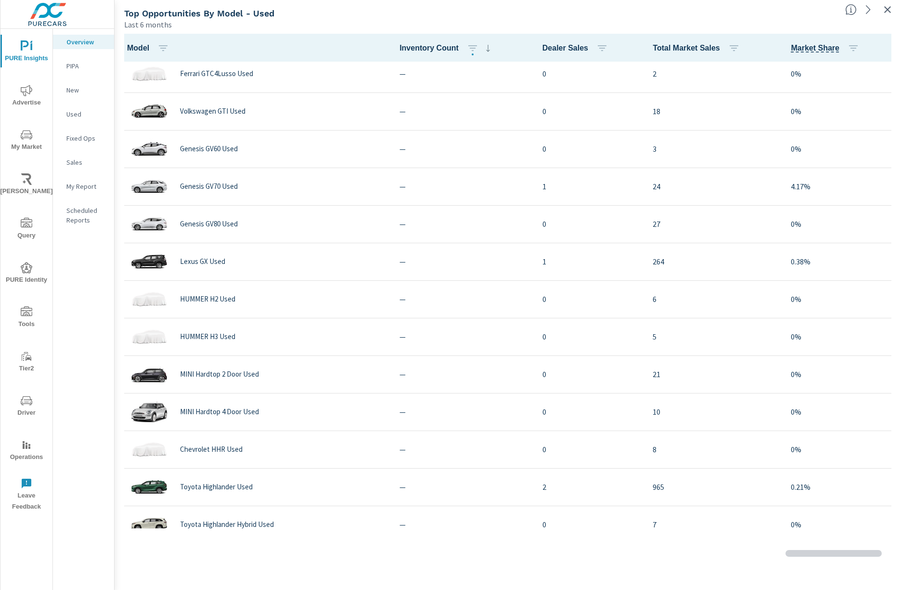
scroll to position [3756, 0]
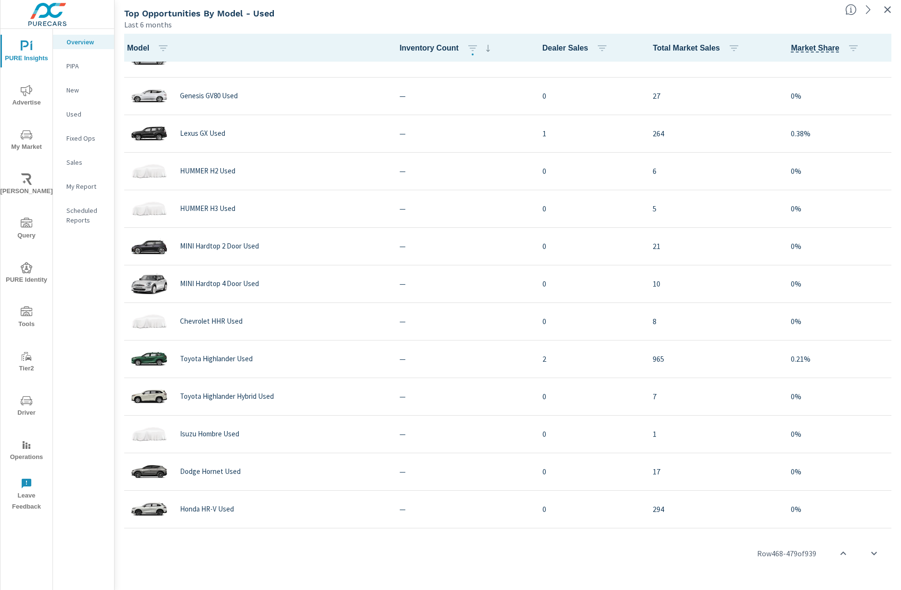
click at [21, 145] on span "My Market" at bounding box center [26, 141] width 46 height 24
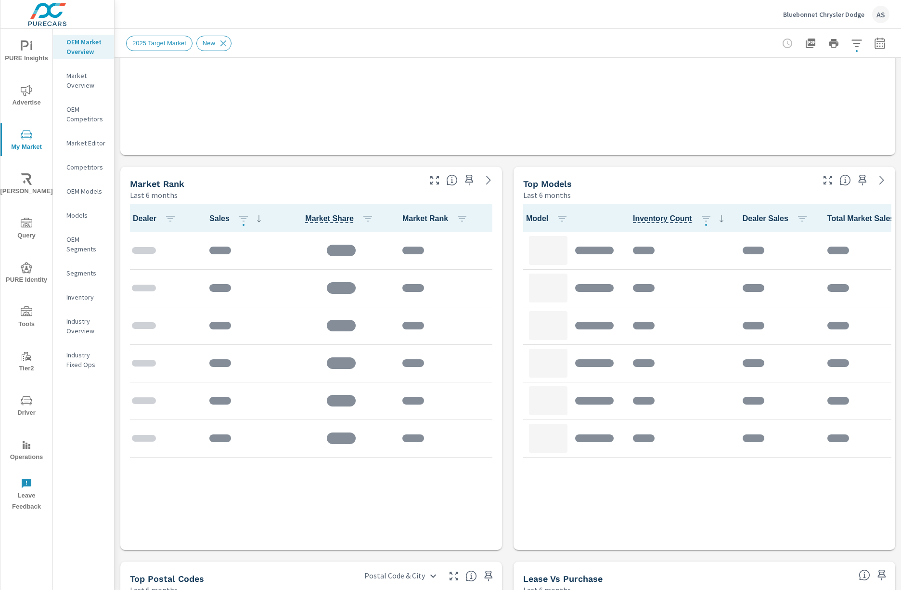
scroll to position [385, 0]
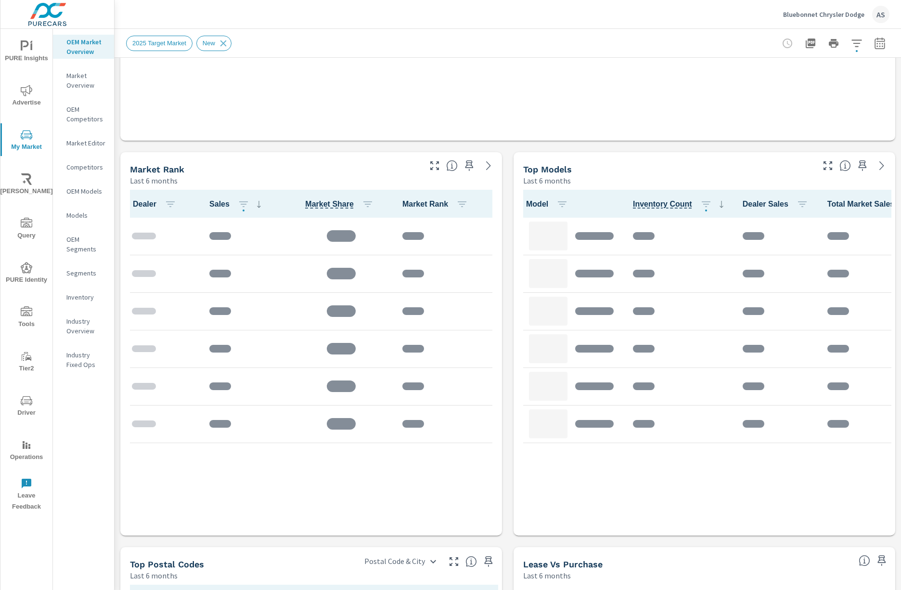
click at [823, 163] on icon "button" at bounding box center [828, 166] width 12 height 12
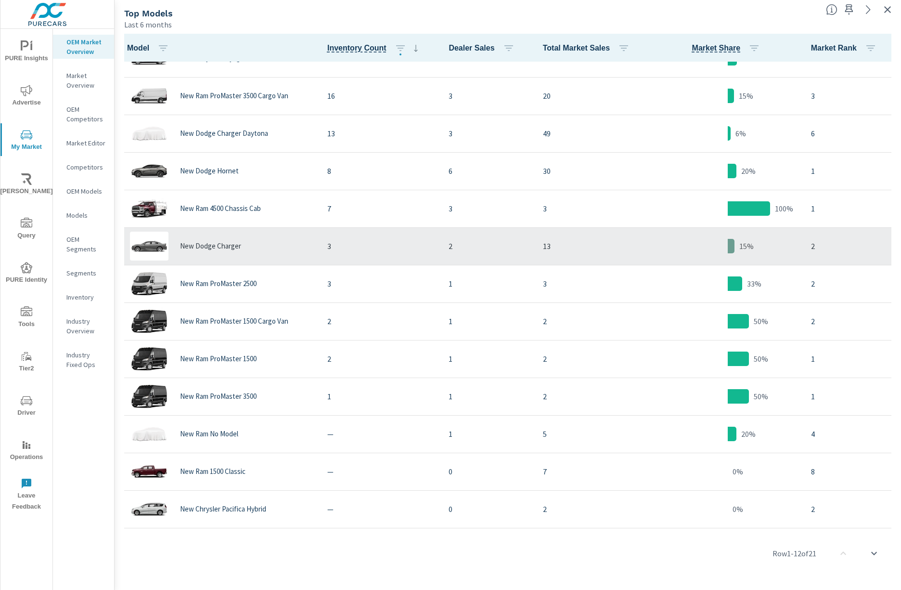
scroll to position [324, 0]
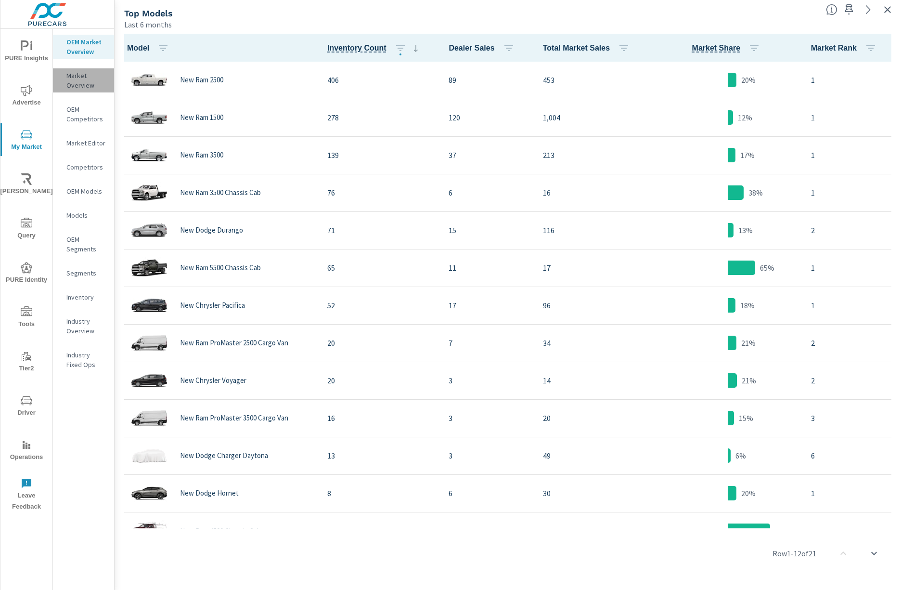
click at [80, 89] on p "Market Overview" at bounding box center [86, 80] width 40 height 19
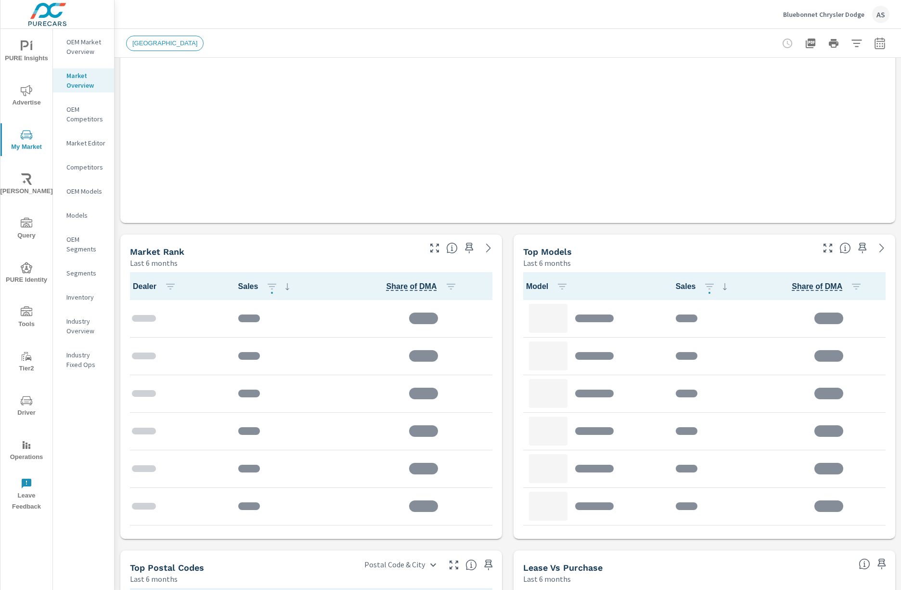
scroll to position [321, 0]
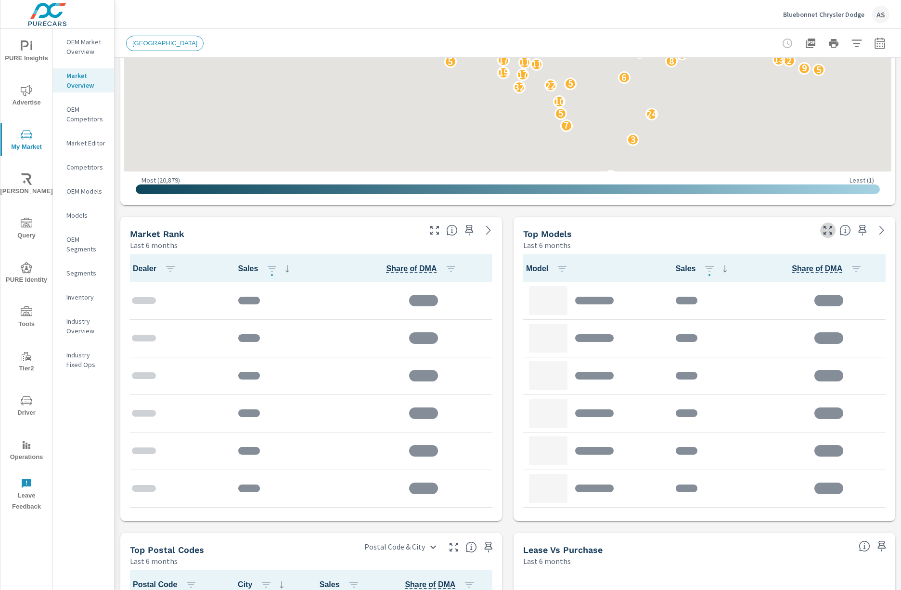
click at [822, 230] on icon "button" at bounding box center [828, 230] width 12 height 12
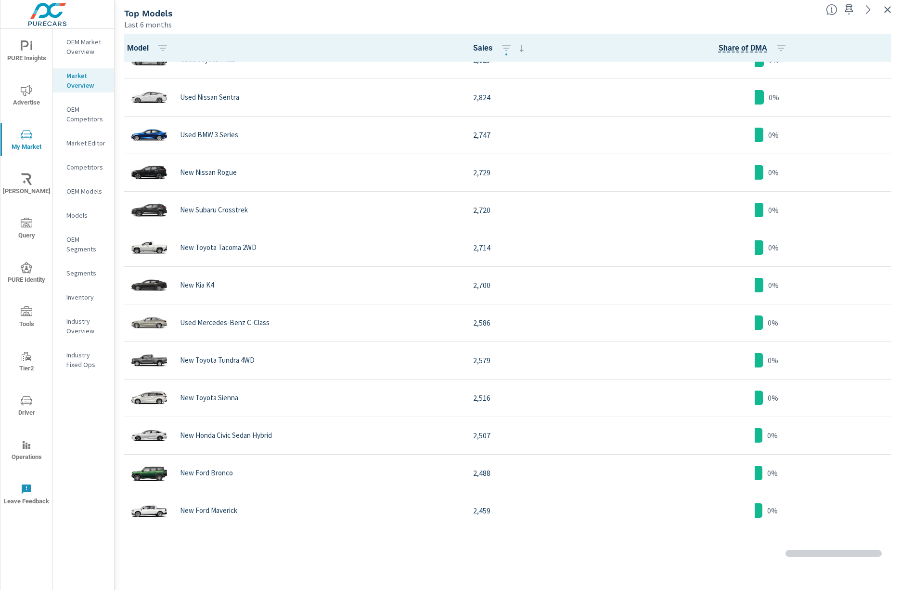
scroll to position [1200, 0]
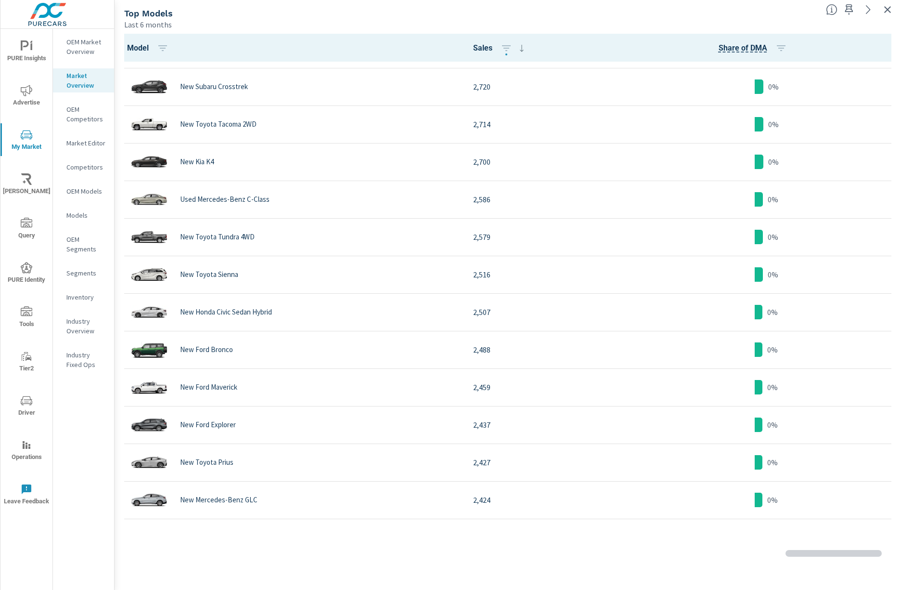
scroll to position [1264, 0]
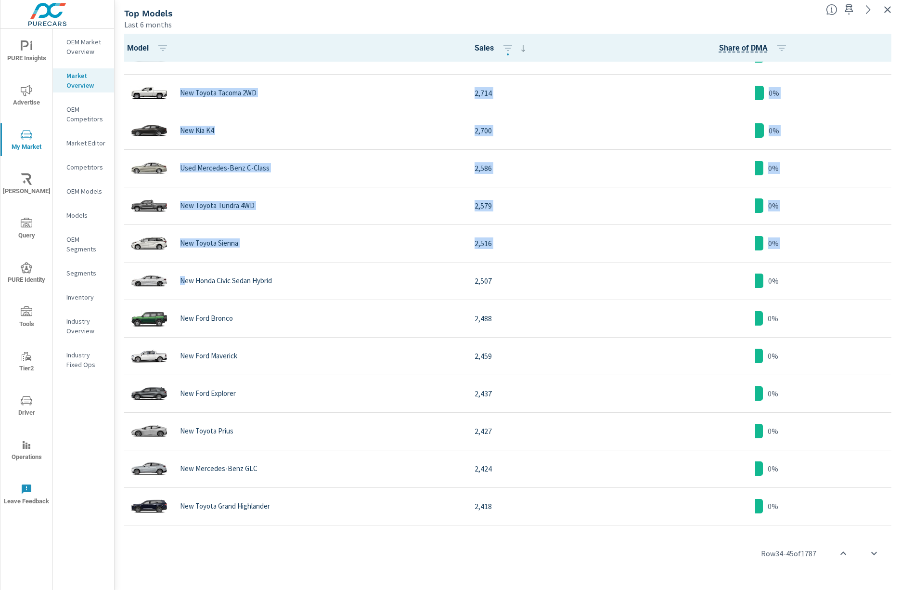
drag, startPoint x: 183, startPoint y: 288, endPoint x: 119, endPoint y: 287, distance: 63.6
click at [119, 287] on tbody "New Tesla Model Y 13,091 2% New Toyota Camry 11,931 2% New Toyota RAV4 11,018 2…" at bounding box center [507, 582] width 779 height 3568
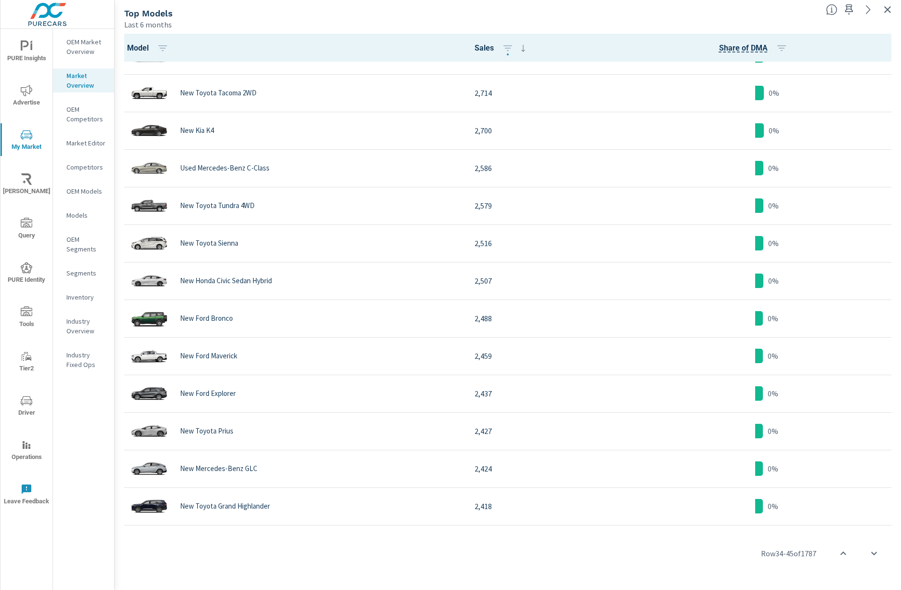
click at [115, 287] on div "PURE Insights Advertise My Market Riley AI Query PURE Identity Tools Tier2 Driv…" at bounding box center [450, 295] width 901 height 590
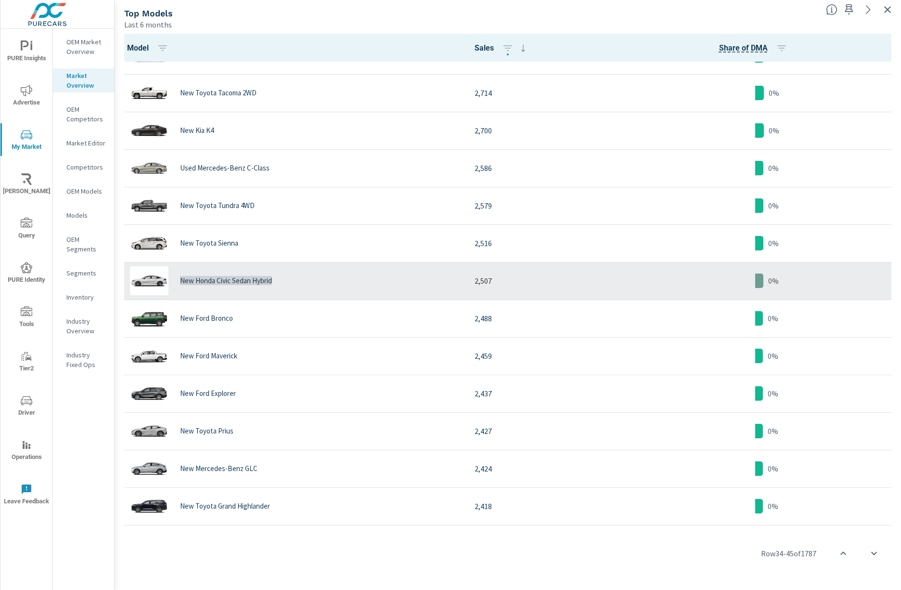
copy p "New Honda Civic Sedan Hybrid"
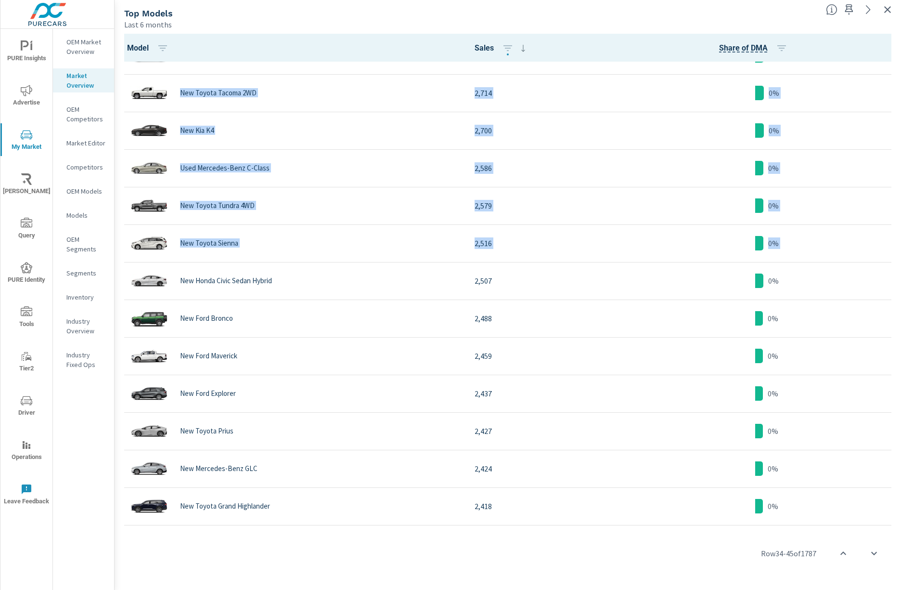
drag, startPoint x: 176, startPoint y: 291, endPoint x: 98, endPoint y: 291, distance: 78.0
click at [98, 291] on div "PURE Insights Advertise My Market Riley AI Query PURE Identity Tools Tier2 Driv…" at bounding box center [450, 295] width 901 height 590
click at [120, 289] on tbody "New Tesla Model Y 13,091 2% New Toyota Camry 11,931 2% New Toyota RAV4 11,018 2…" at bounding box center [507, 582] width 779 height 3568
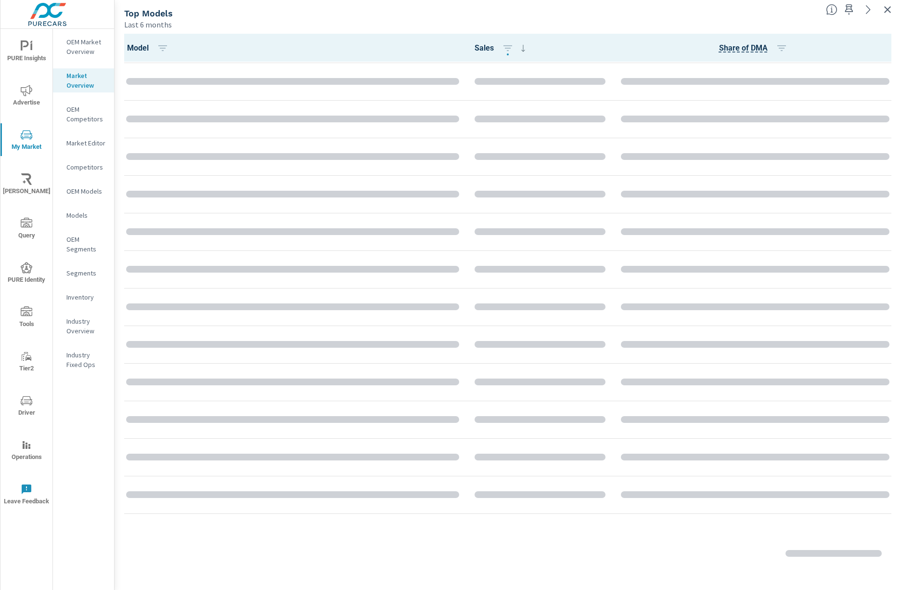
scroll to position [2868, 0]
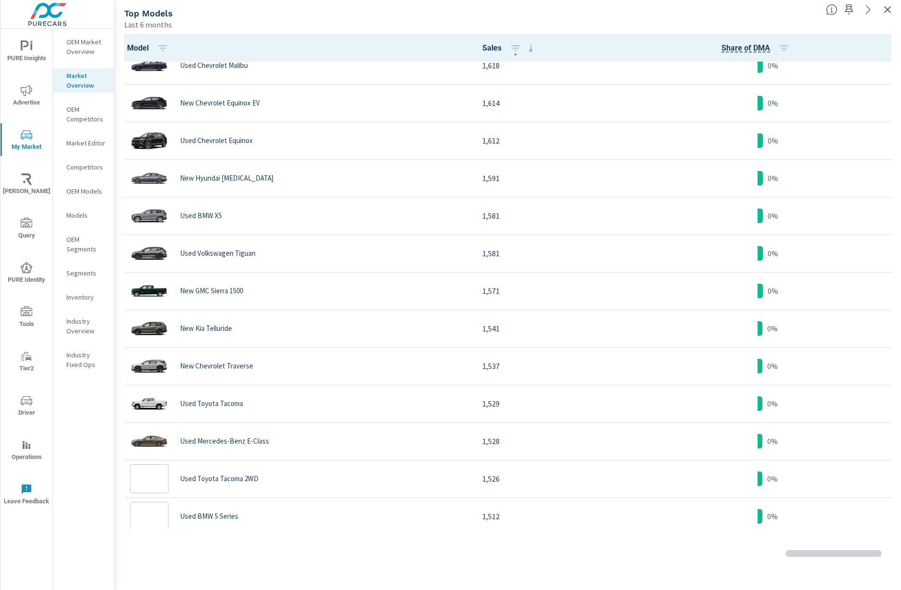
scroll to position [2402, 0]
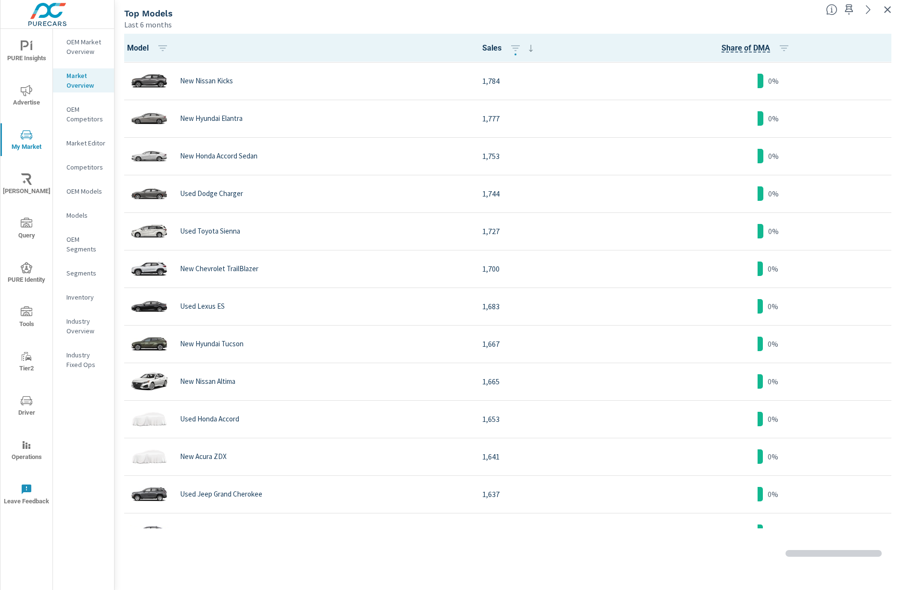
scroll to position [1941, 0]
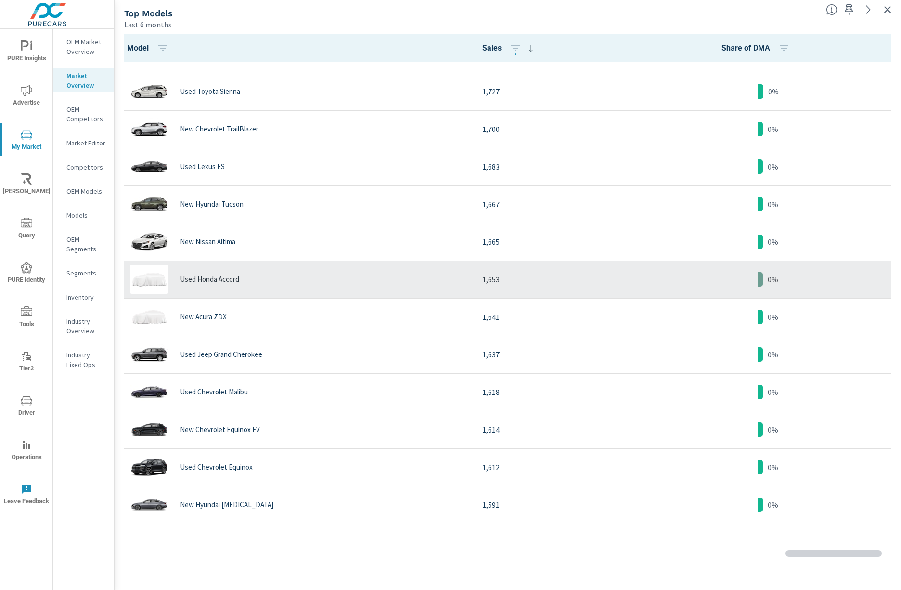
scroll to position [1866, 0]
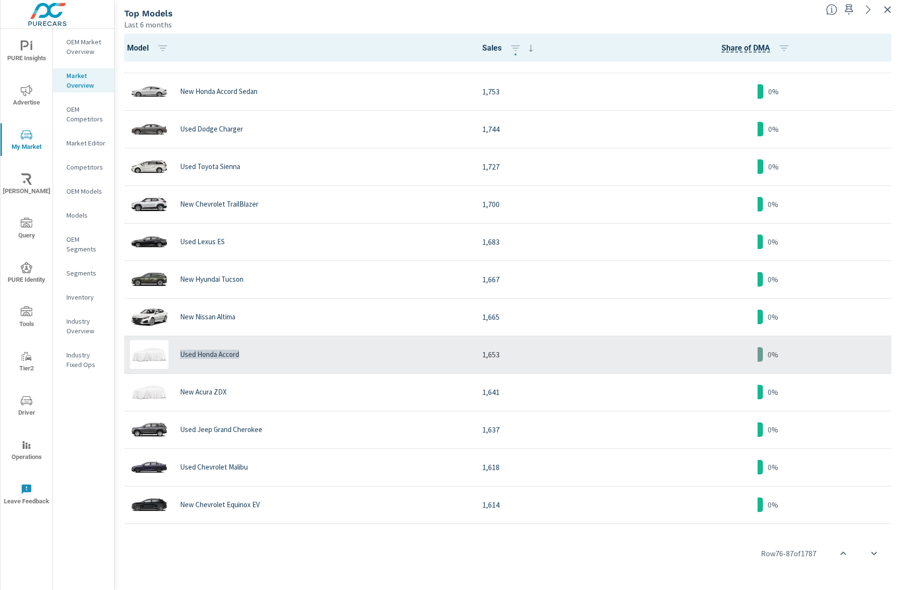
copy p "Used Honda Accord"
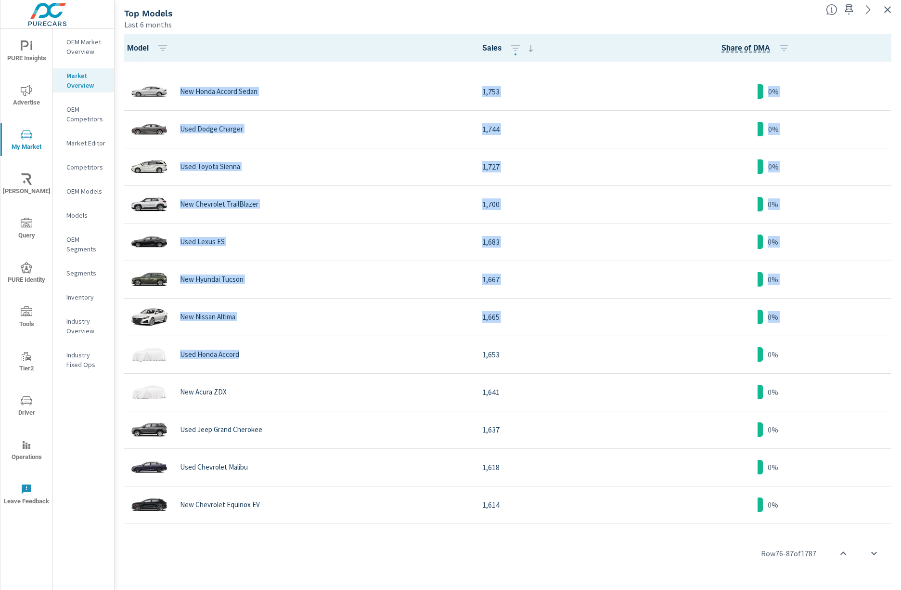
drag, startPoint x: 248, startPoint y: 371, endPoint x: 108, endPoint y: 366, distance: 140.2
click at [108, 366] on div "PURE Insights Advertise My Market Riley AI Query PURE Identity Tools Tier2 Driv…" at bounding box center [450, 295] width 901 height 590
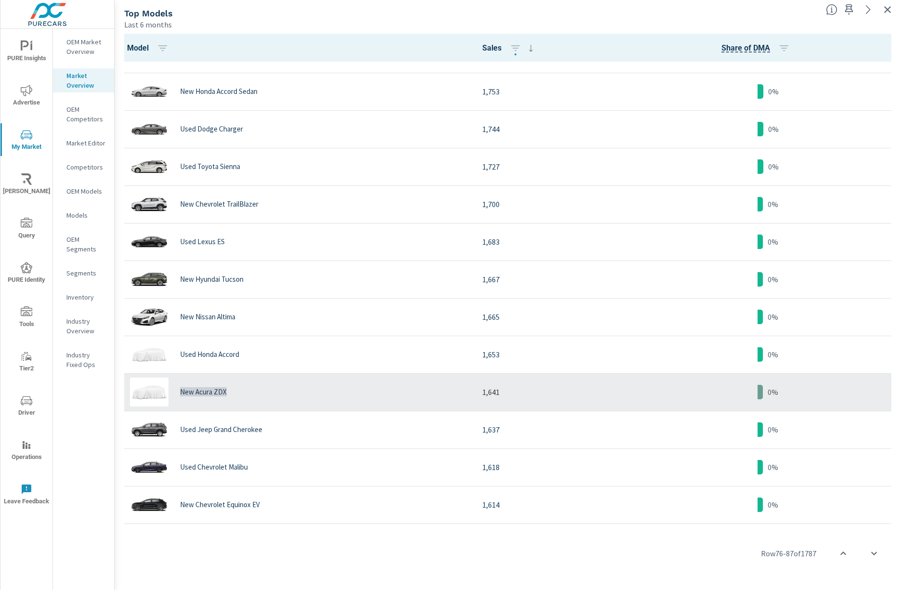
copy p "New Acura ZDX"
drag, startPoint x: 239, startPoint y: 399, endPoint x: 175, endPoint y: 403, distance: 64.1
click at [175, 403] on div "New Acura ZDX" at bounding box center [296, 391] width 341 height 29
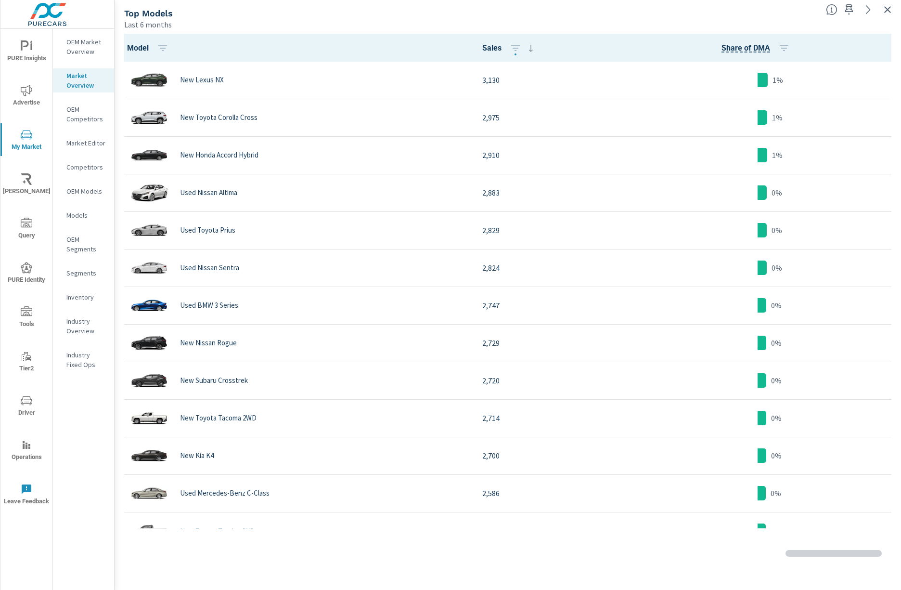
scroll to position [1878, 0]
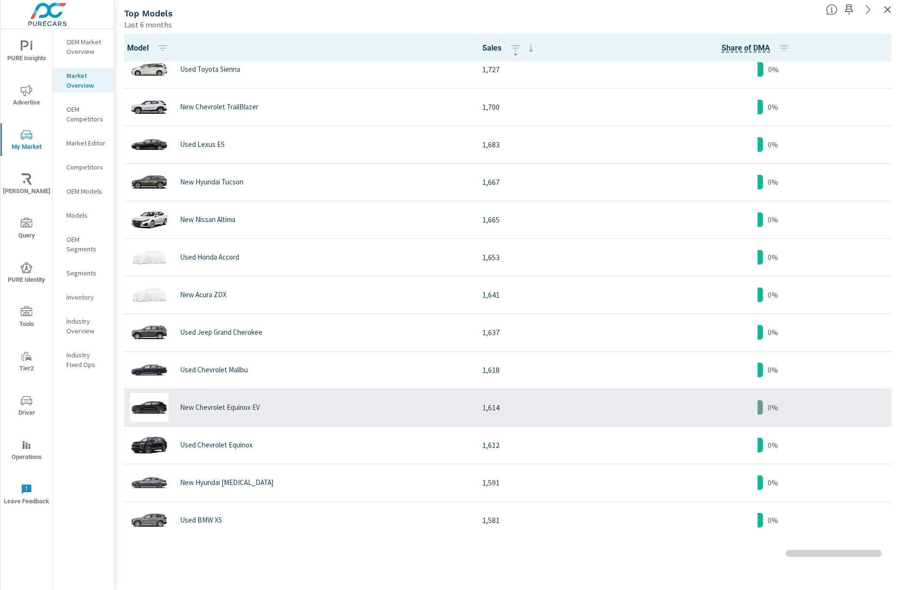
scroll to position [2007, 0]
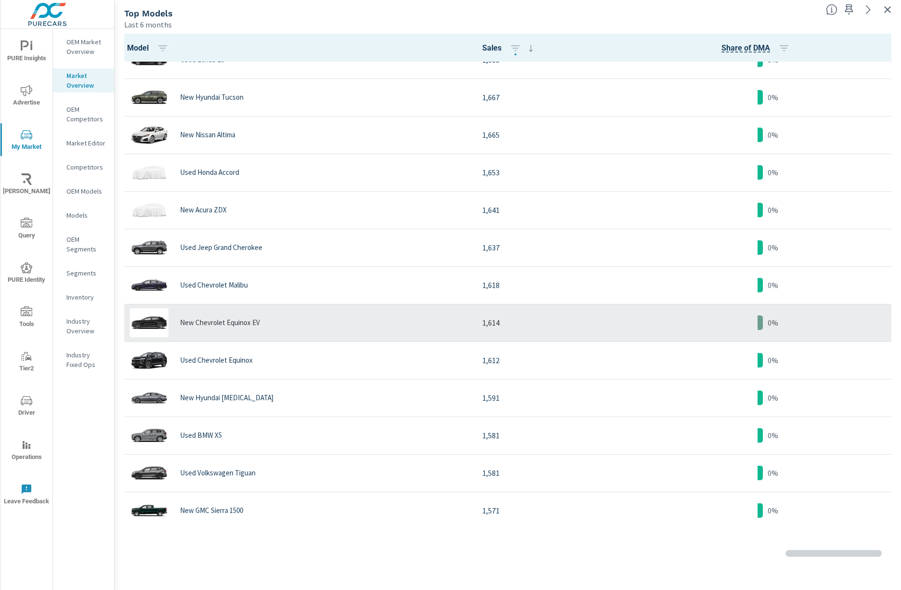
scroll to position [2071, 0]
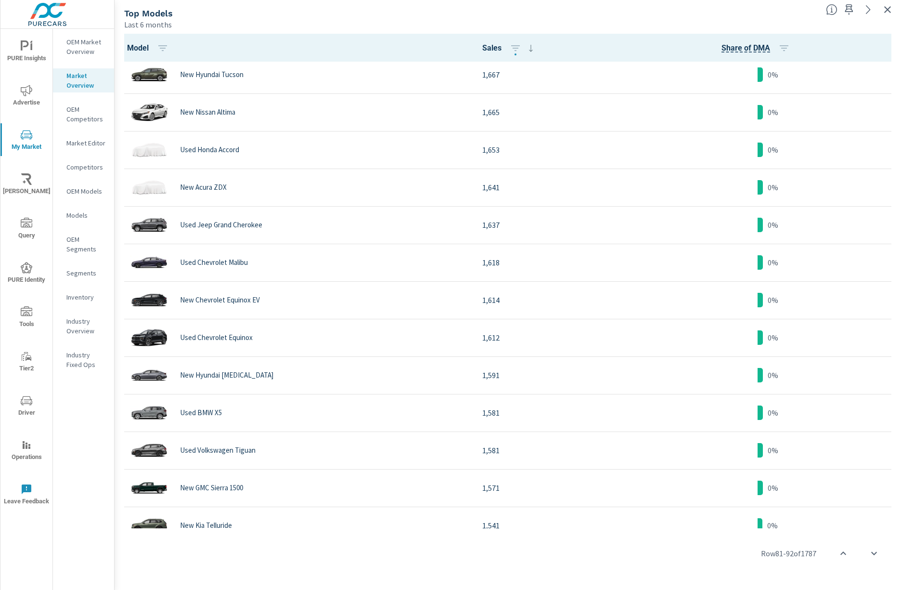
scroll to position [1883, 0]
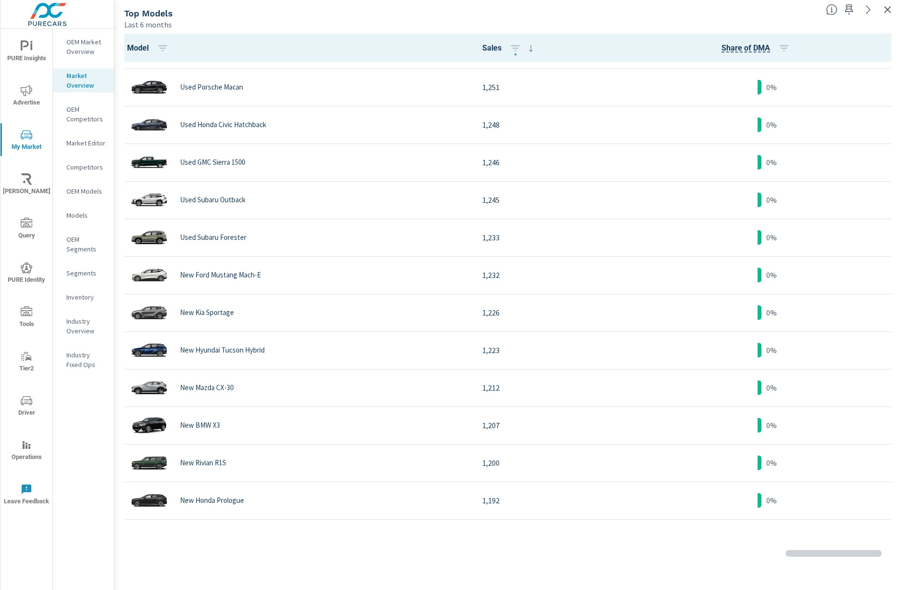
scroll to position [3552, 0]
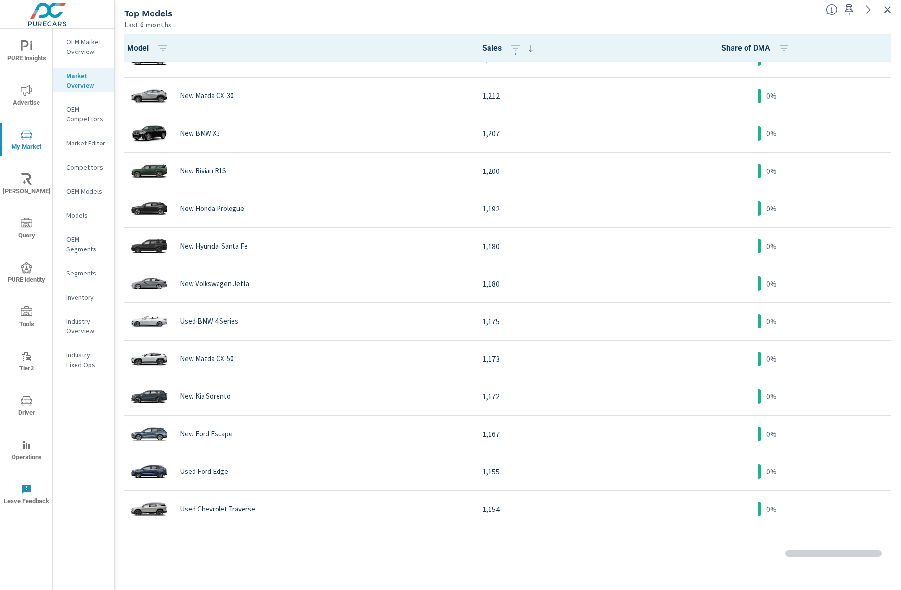
scroll to position [3756, 0]
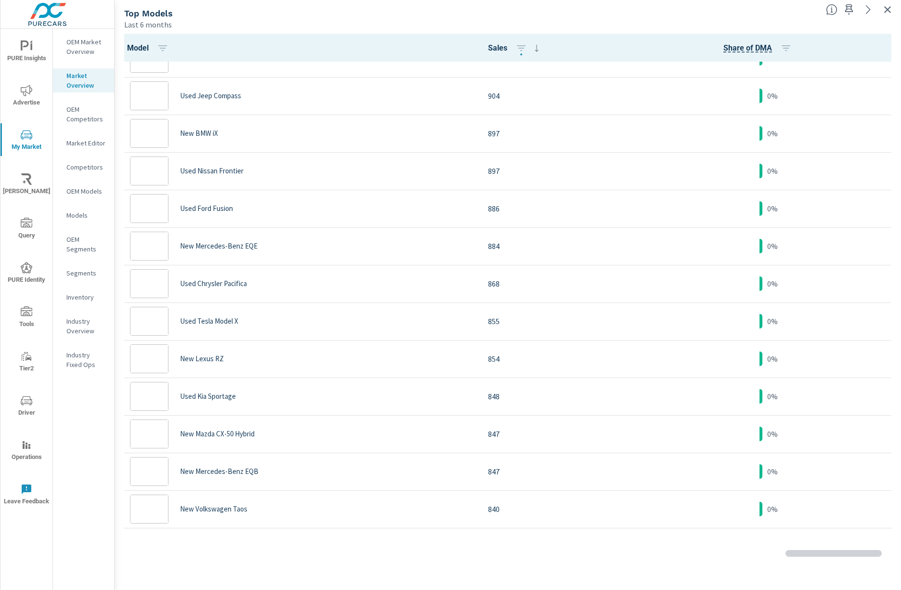
scroll to position [1878, 0]
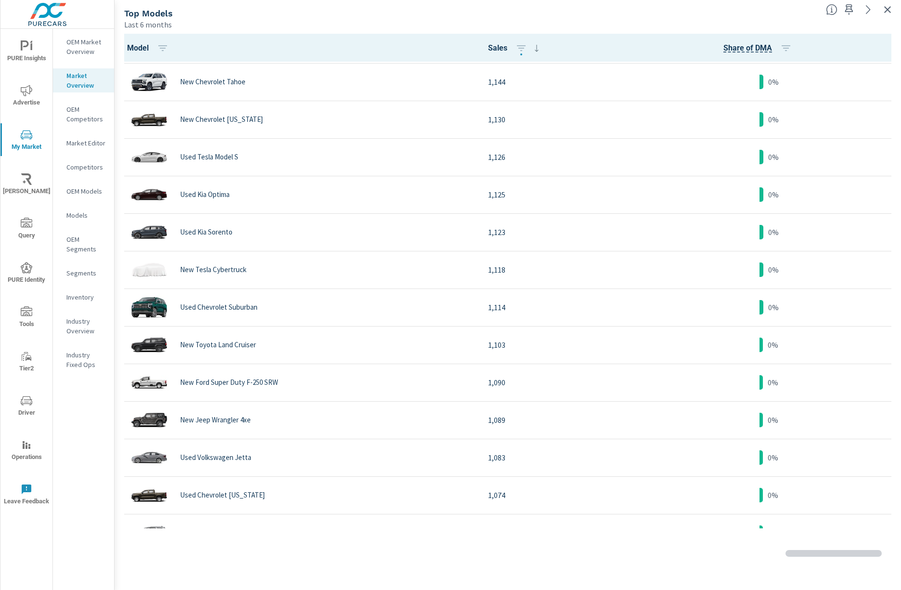
scroll to position [2327, 0]
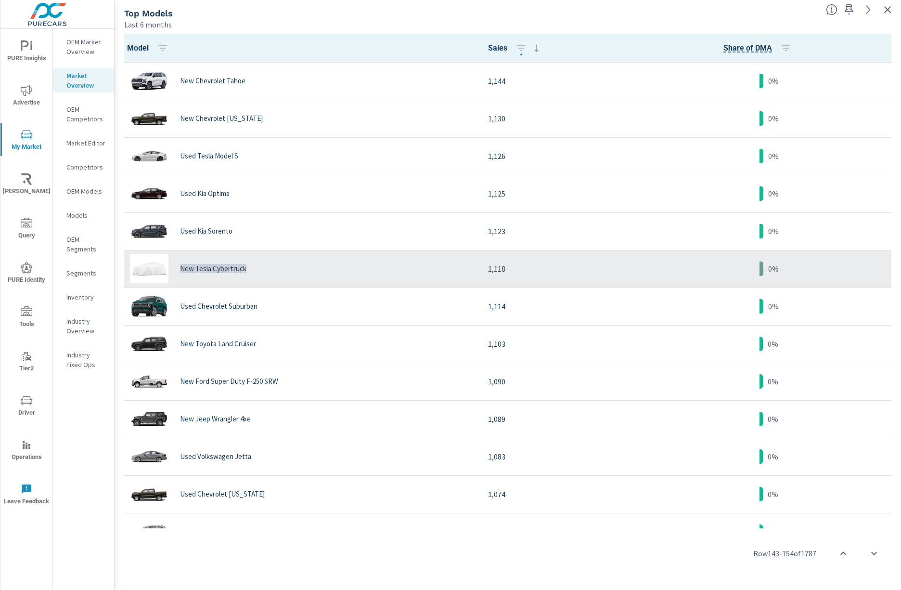
copy p "New Tesla Cybertruck"
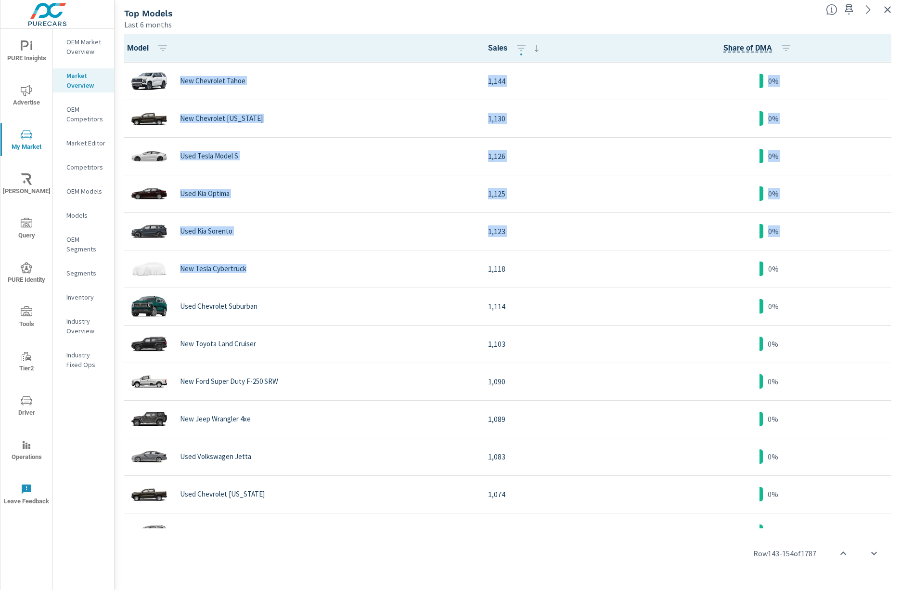
drag, startPoint x: 287, startPoint y: 282, endPoint x: 114, endPoint y: 283, distance: 173.3
click at [114, 283] on div "PURE Insights Advertise My Market Riley AI Query PURE Identity Tools Tier2 Driv…" at bounding box center [450, 295] width 901 height 590
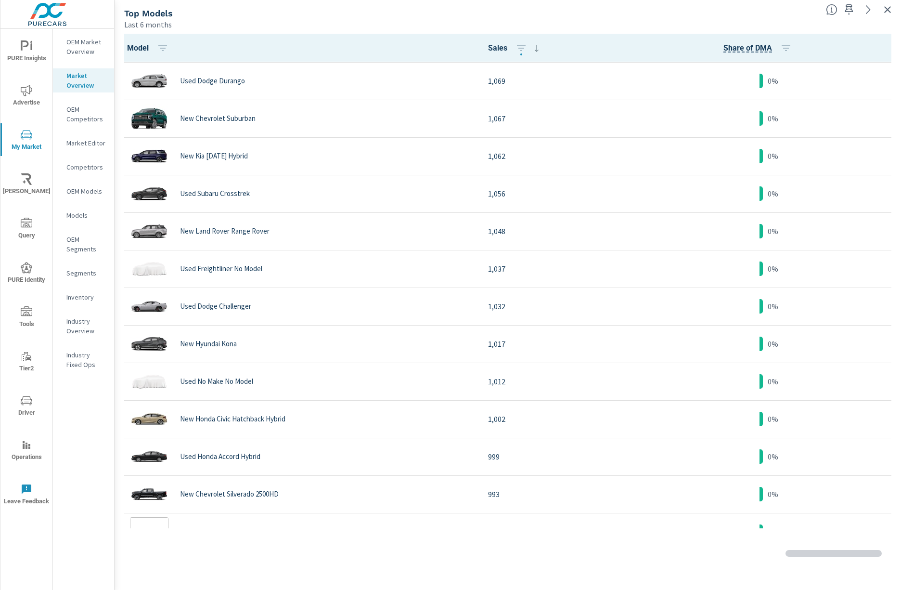
scroll to position [1877, 0]
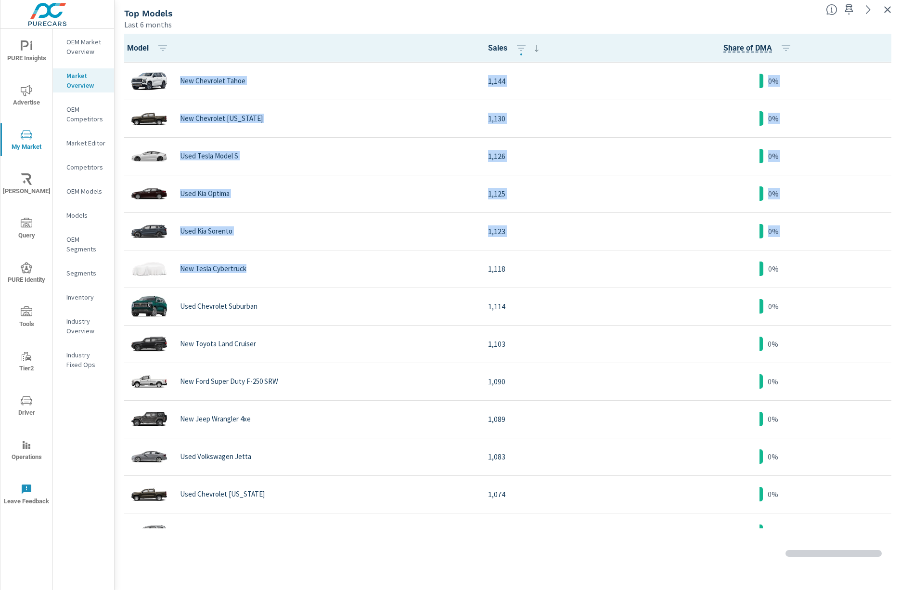
click at [116, 283] on div "Model Sales Share of DMA New Kia Telluride 1,541 0% New Chevrolet Traverse 1,53…" at bounding box center [508, 310] width 787 height 560
drag, startPoint x: 255, startPoint y: 285, endPoint x: 108, endPoint y: 276, distance: 147.6
click at [108, 276] on div "PURE Insights Advertise My Market Riley AI Query PURE Identity Tools Tier2 Driv…" at bounding box center [450, 295] width 901 height 590
click at [117, 278] on div "Model Sales Share of DMA New Kia Telluride 1,541 0% New Chevrolet Traverse 1,53…" at bounding box center [508, 310] width 787 height 560
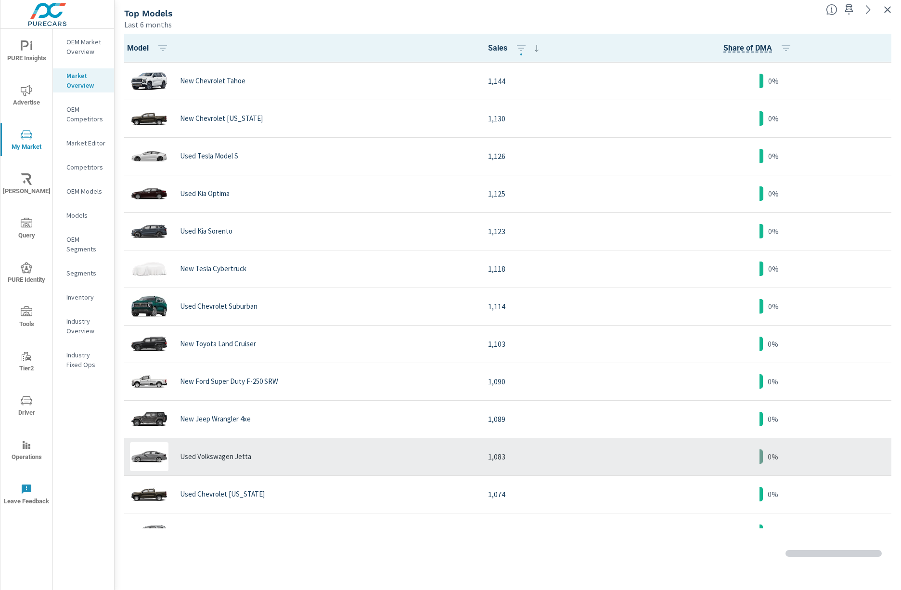
scroll to position [2134, 0]
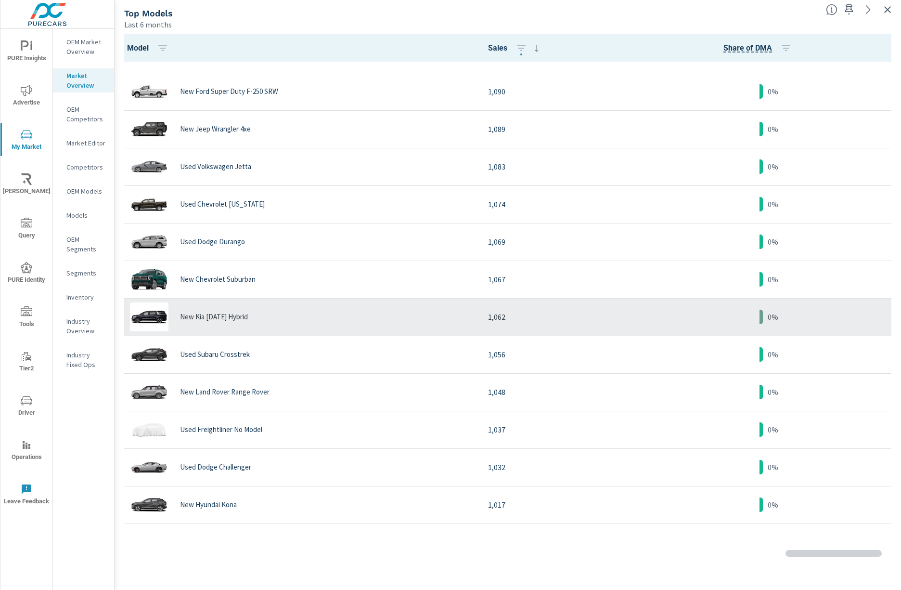
scroll to position [2198, 0]
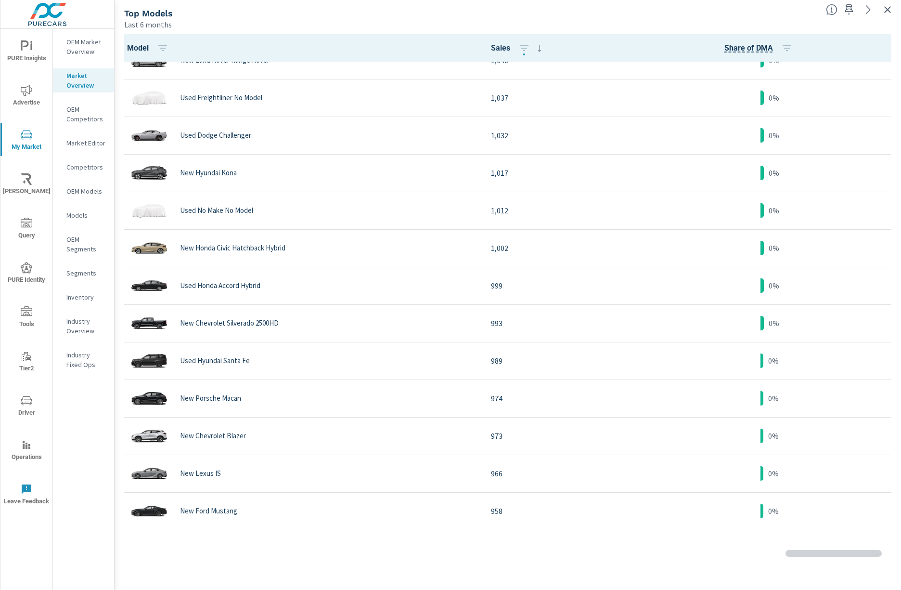
scroll to position [1897, 0]
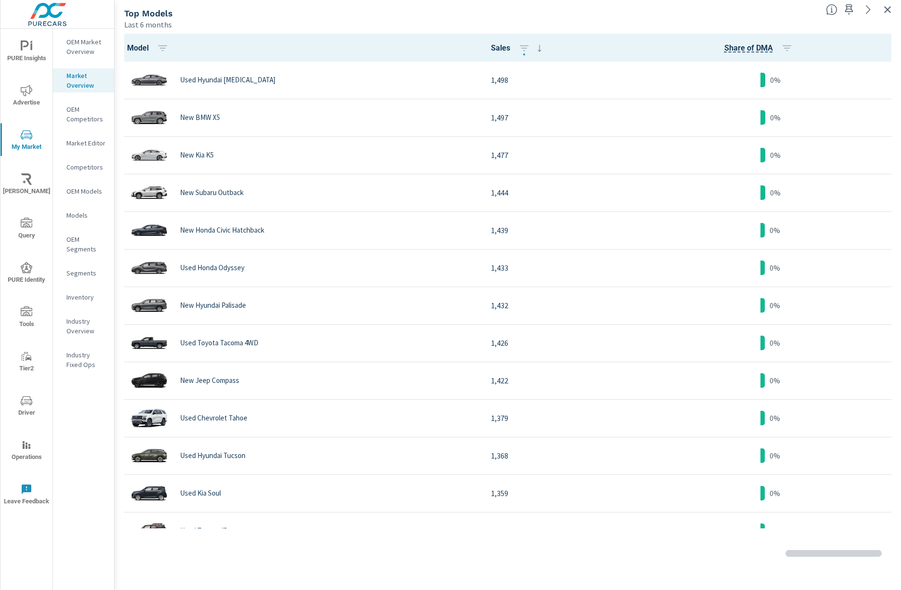
click at [84, 43] on p "OEM Market Overview" at bounding box center [86, 46] width 40 height 19
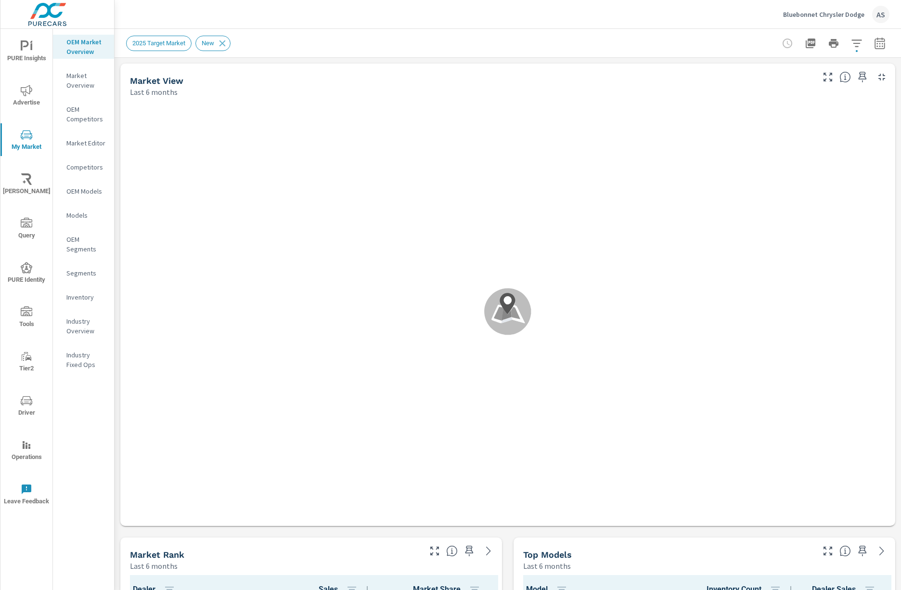
scroll to position [0, 0]
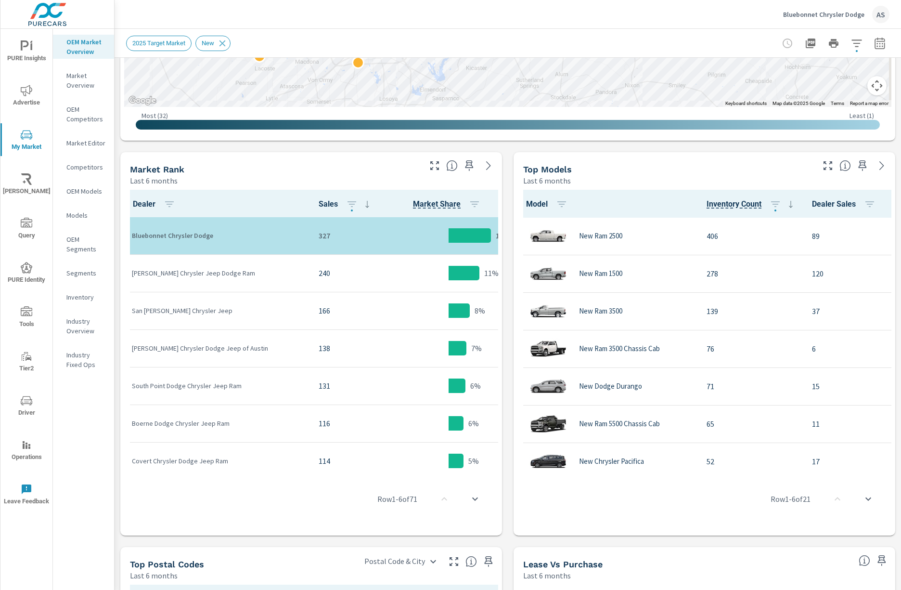
click at [823, 12] on p "Bluebonnet Chrysler Dodge" at bounding box center [823, 14] width 81 height 9
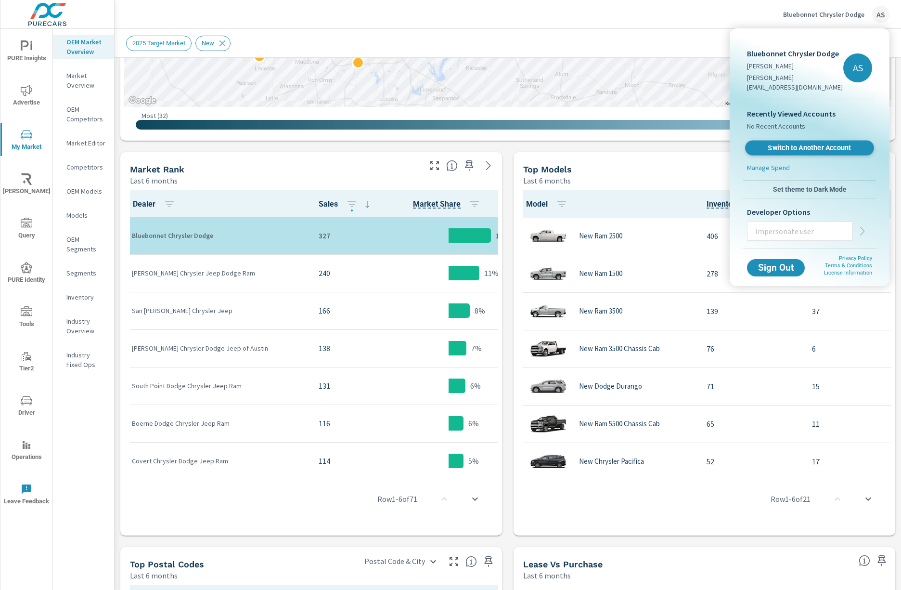
click at [826, 143] on span "Switch to Another Account" at bounding box center [810, 147] width 118 height 9
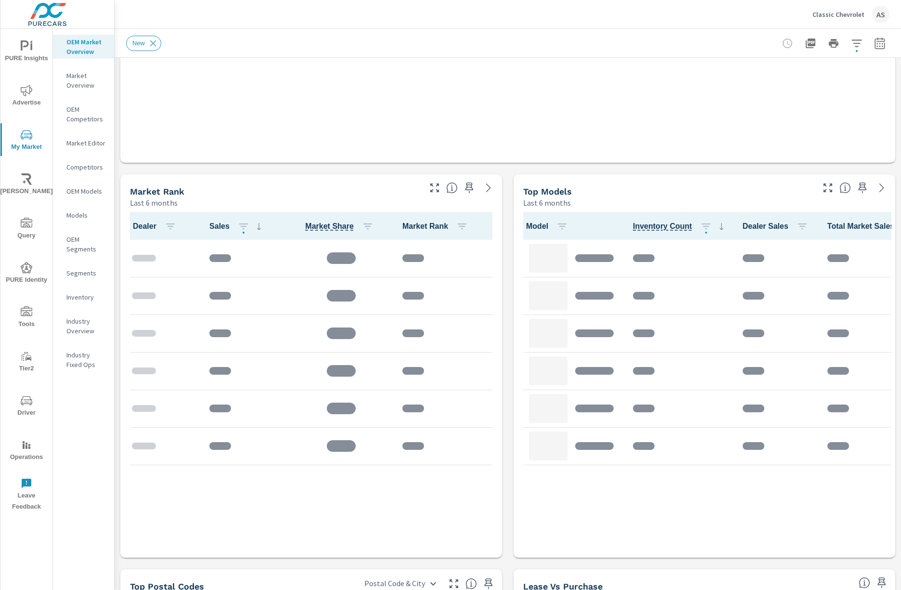
scroll to position [385, 0]
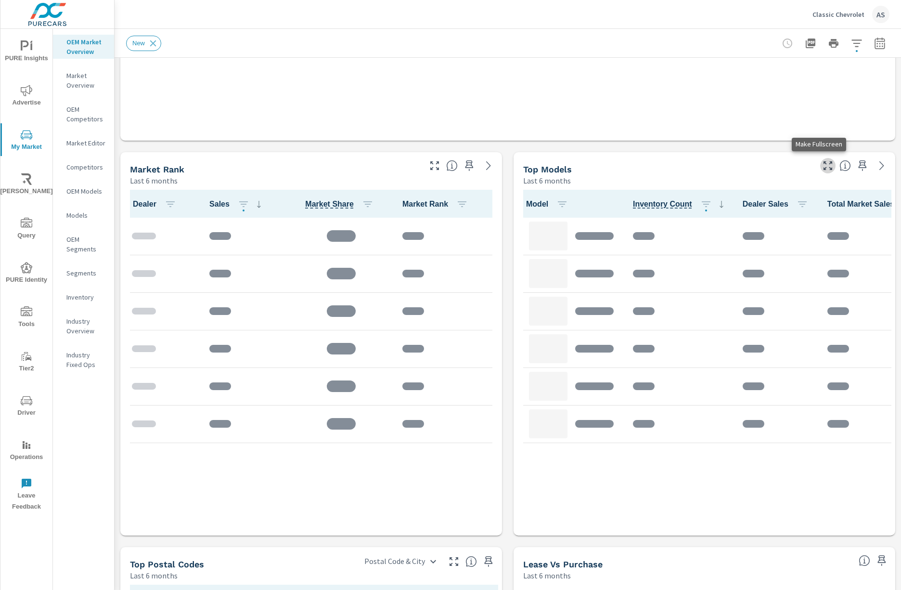
click at [824, 167] on icon "button" at bounding box center [828, 165] width 9 height 9
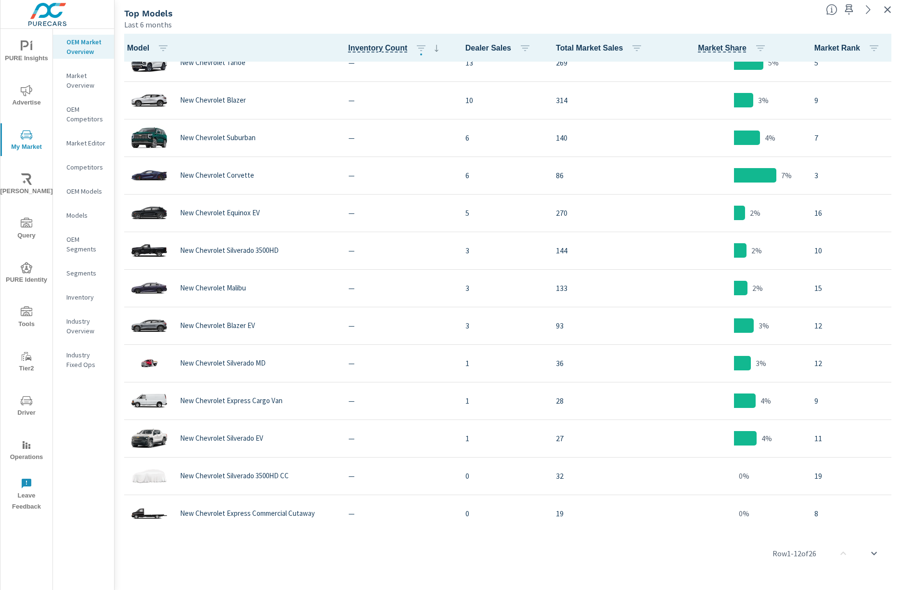
scroll to position [322, 0]
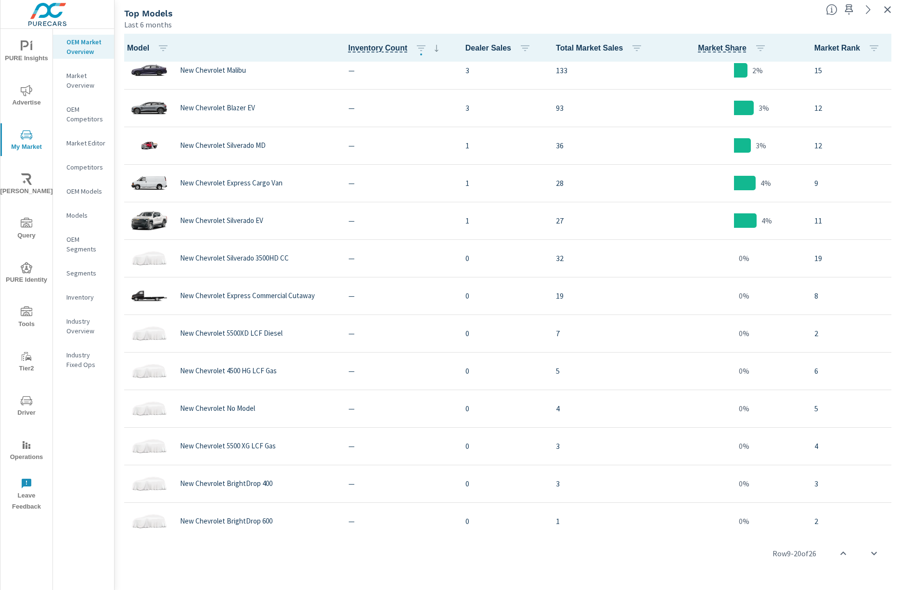
scroll to position [513, 0]
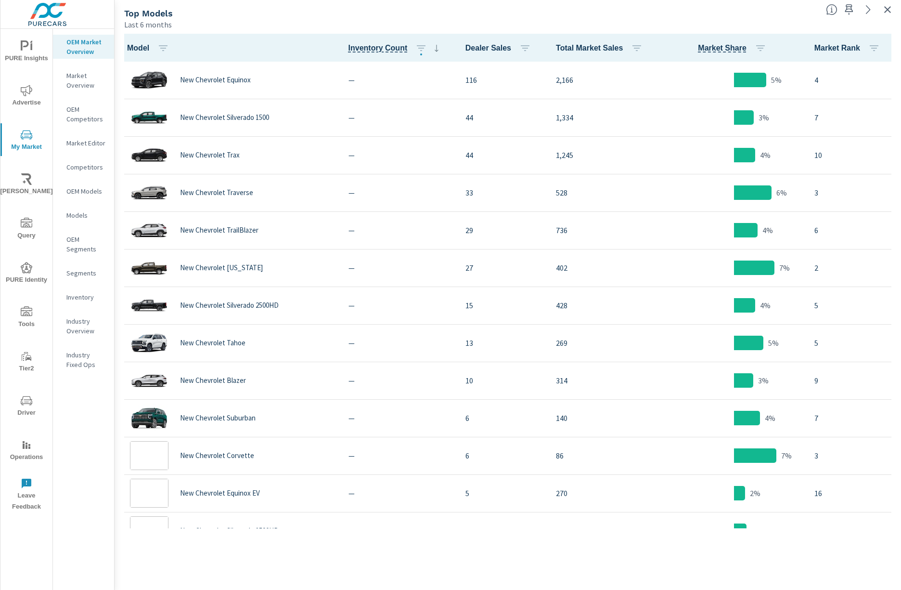
scroll to position [488, 0]
